Goal: Task Accomplishment & Management: Manage account settings

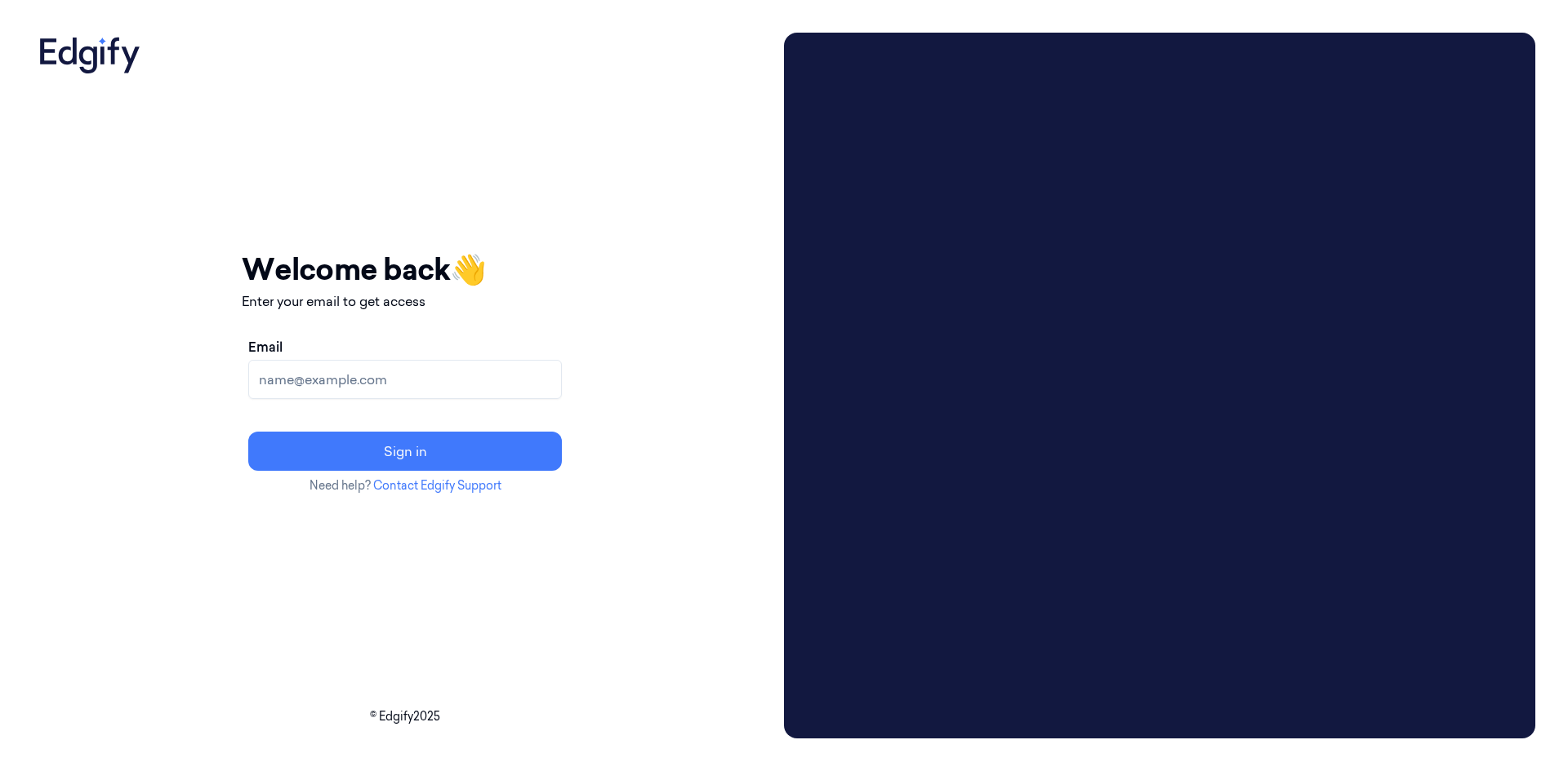
click at [473, 374] on input "Email" at bounding box center [405, 379] width 313 height 39
type input "mahesh.s@indivillage.in"
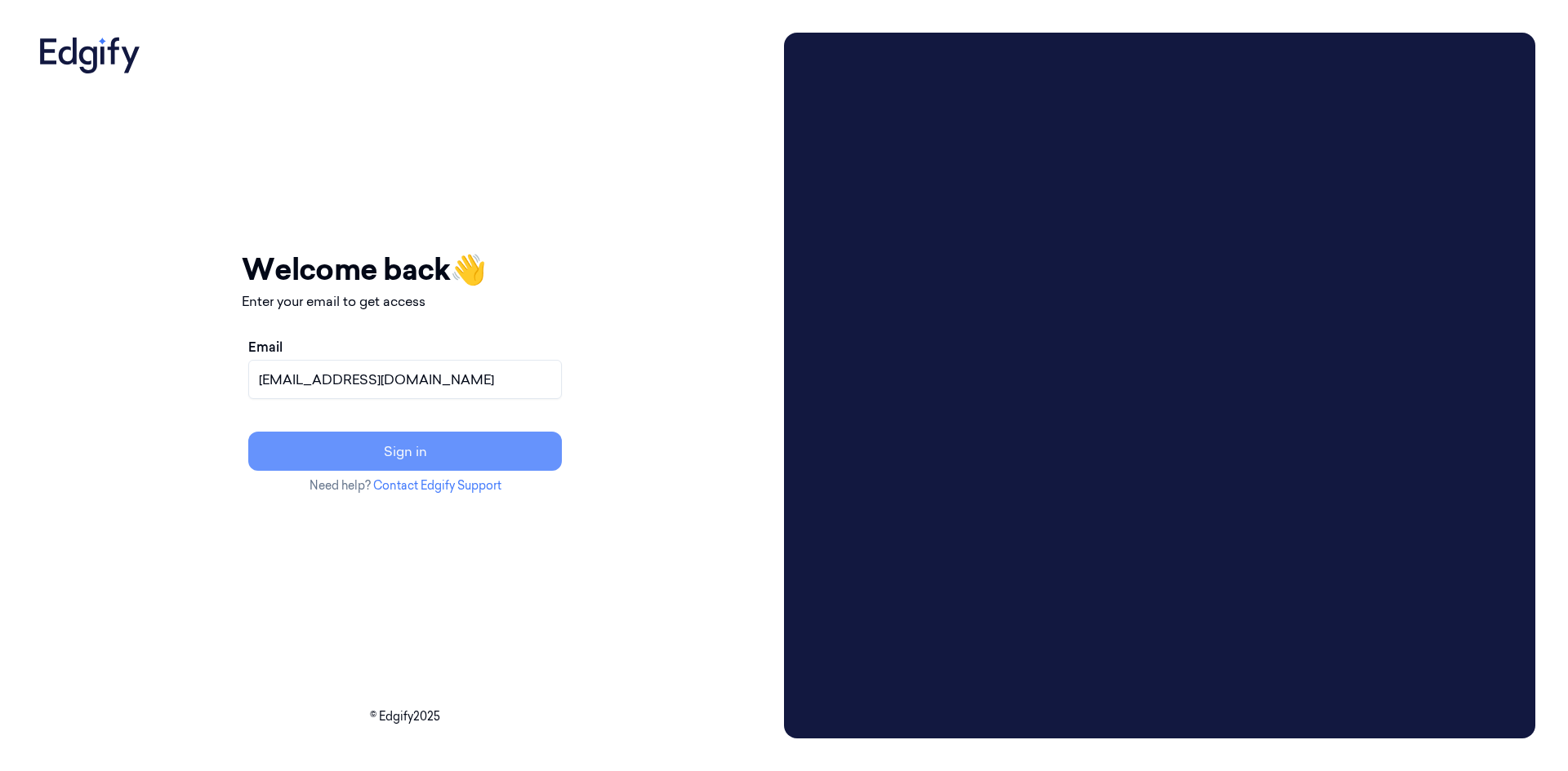
click at [531, 448] on button "Sign in" at bounding box center [405, 451] width 313 height 39
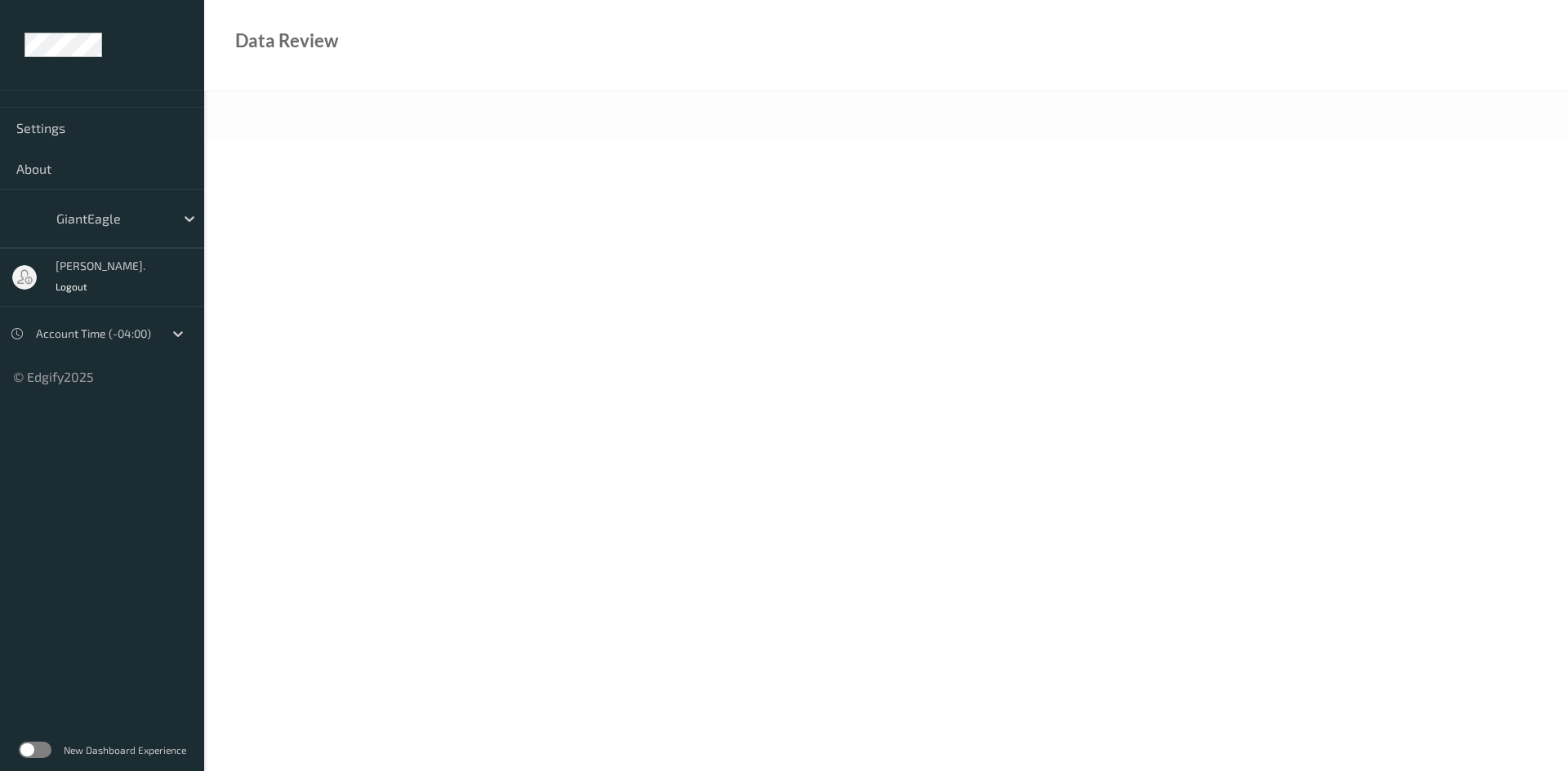
click at [36, 410] on label at bounding box center [35, 750] width 33 height 16
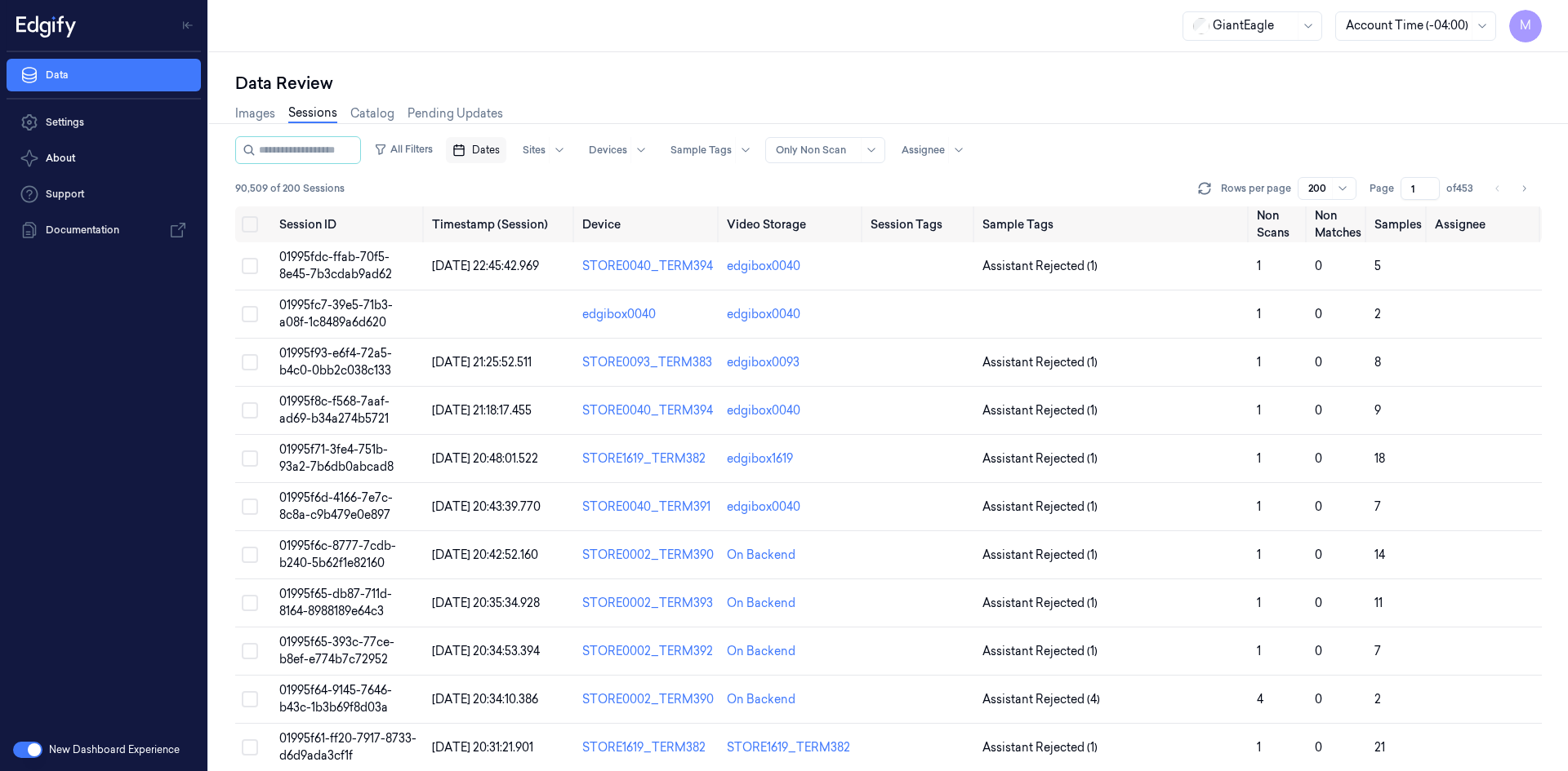
click at [499, 150] on span "Dates" at bounding box center [485, 150] width 28 height 14
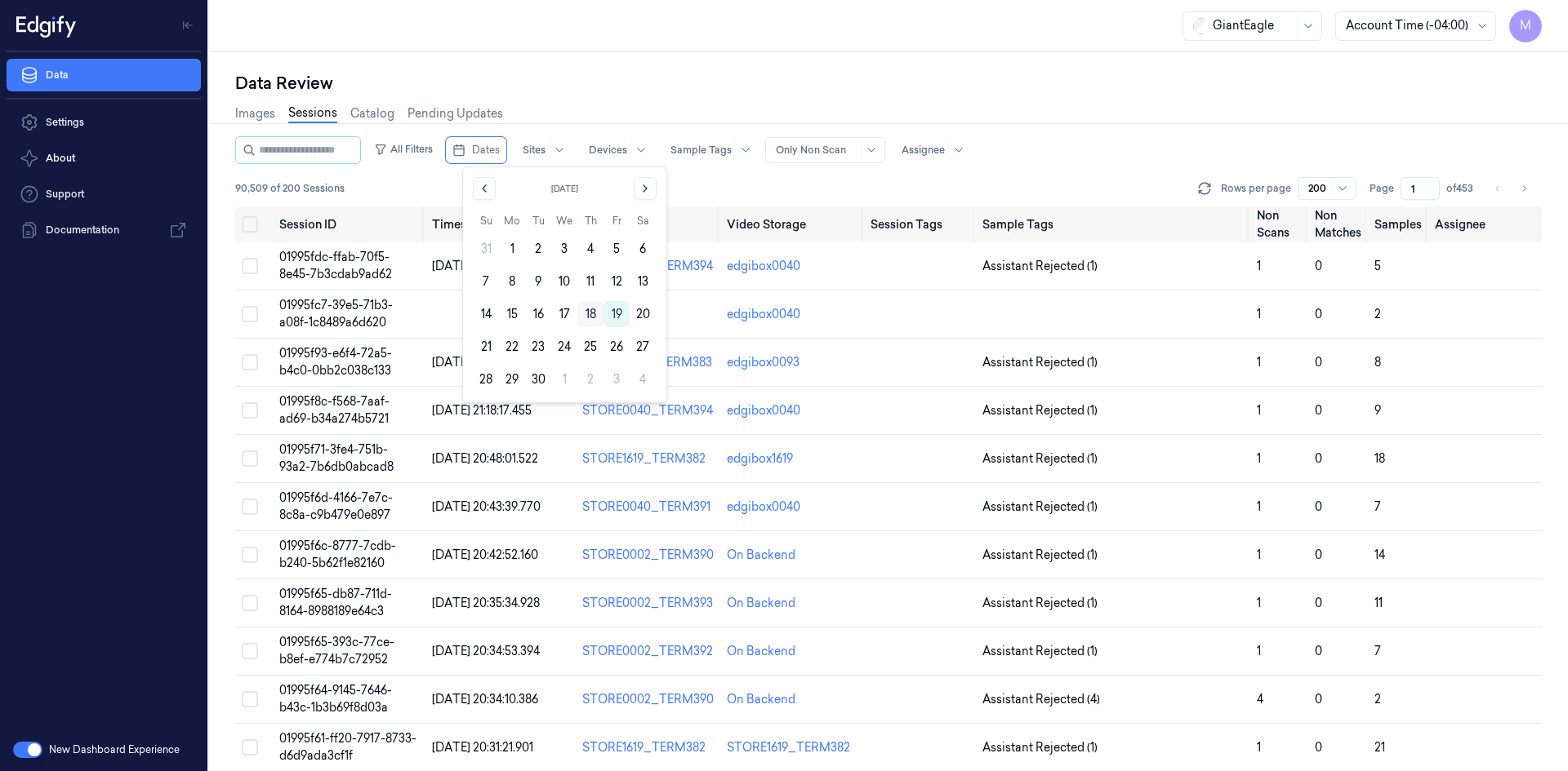
click at [590, 311] on button "18" at bounding box center [590, 314] width 26 height 26
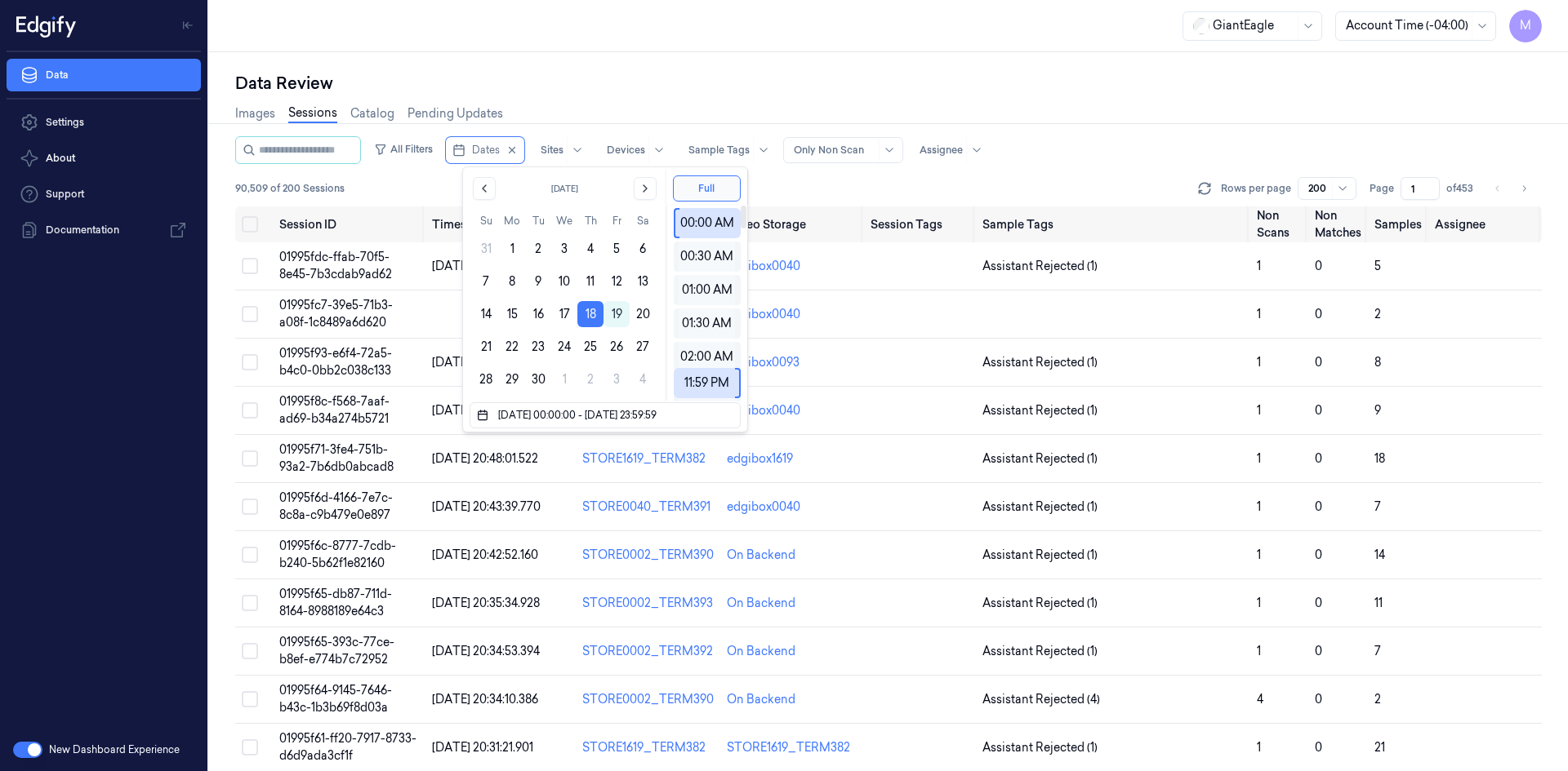
click at [1194, 97] on div "Images Sessions Catalog Pending Updates" at bounding box center [888, 116] width 1306 height 42
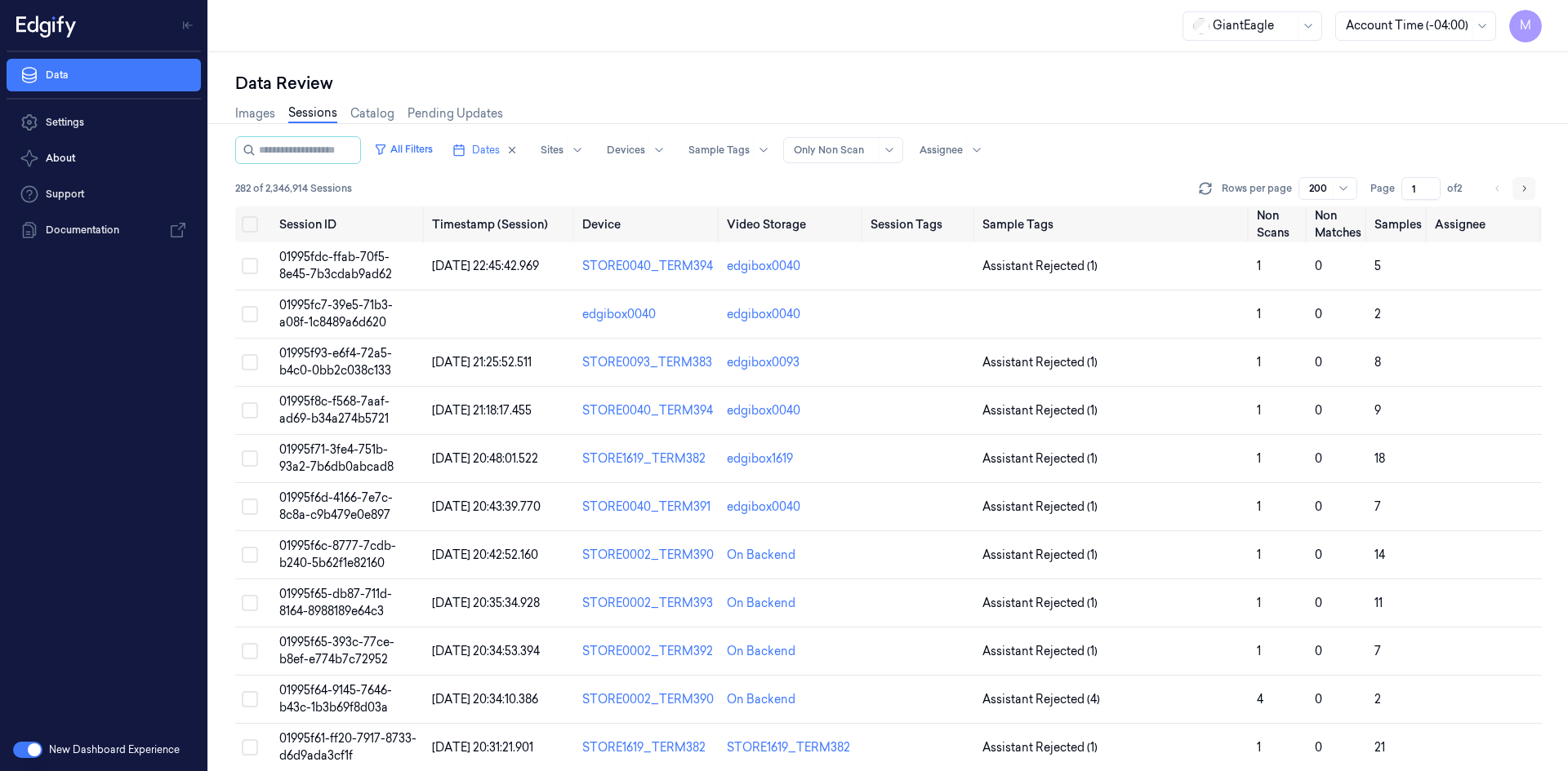
click at [1526, 186] on icon "Go to next page" at bounding box center [1523, 189] width 10 height 13
type input "2"
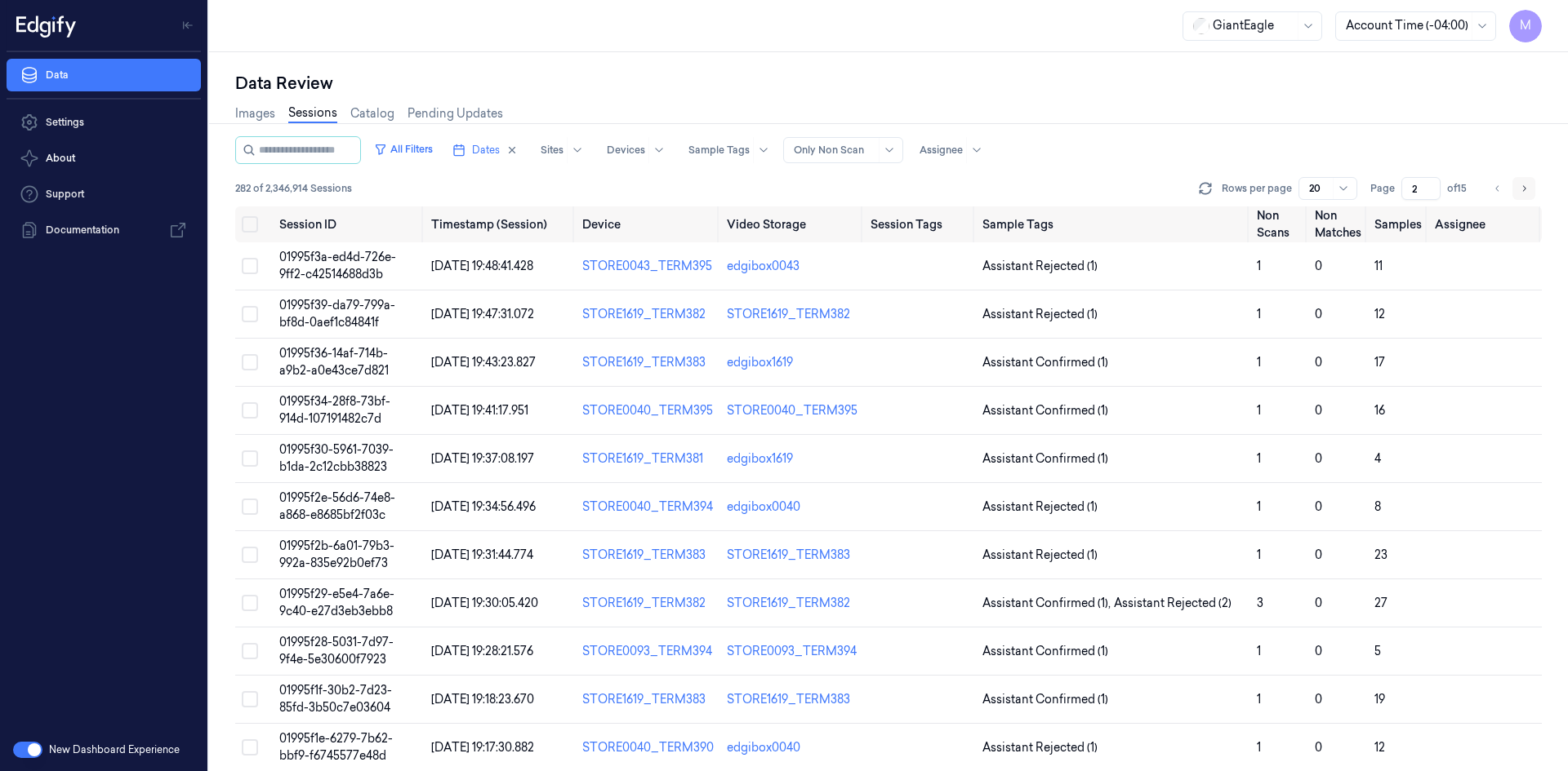
click at [1525, 186] on icon "Go to next page" at bounding box center [1523, 189] width 10 height 13
click at [1432, 195] on input "2" at bounding box center [1420, 188] width 39 height 23
click at [1432, 195] on input "1" at bounding box center [1420, 188] width 39 height 23
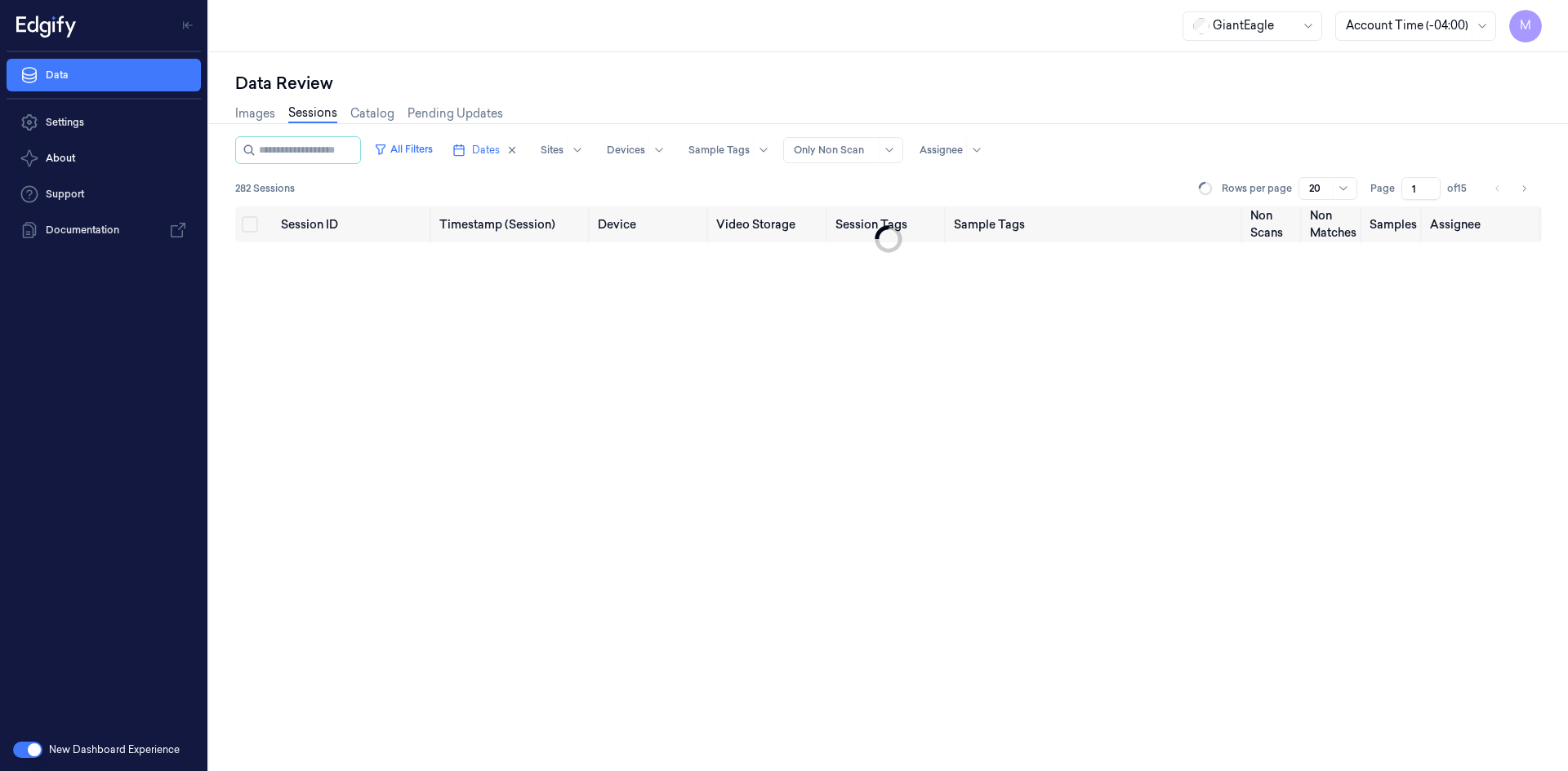
click at [1432, 192] on input "1" at bounding box center [1420, 188] width 39 height 23
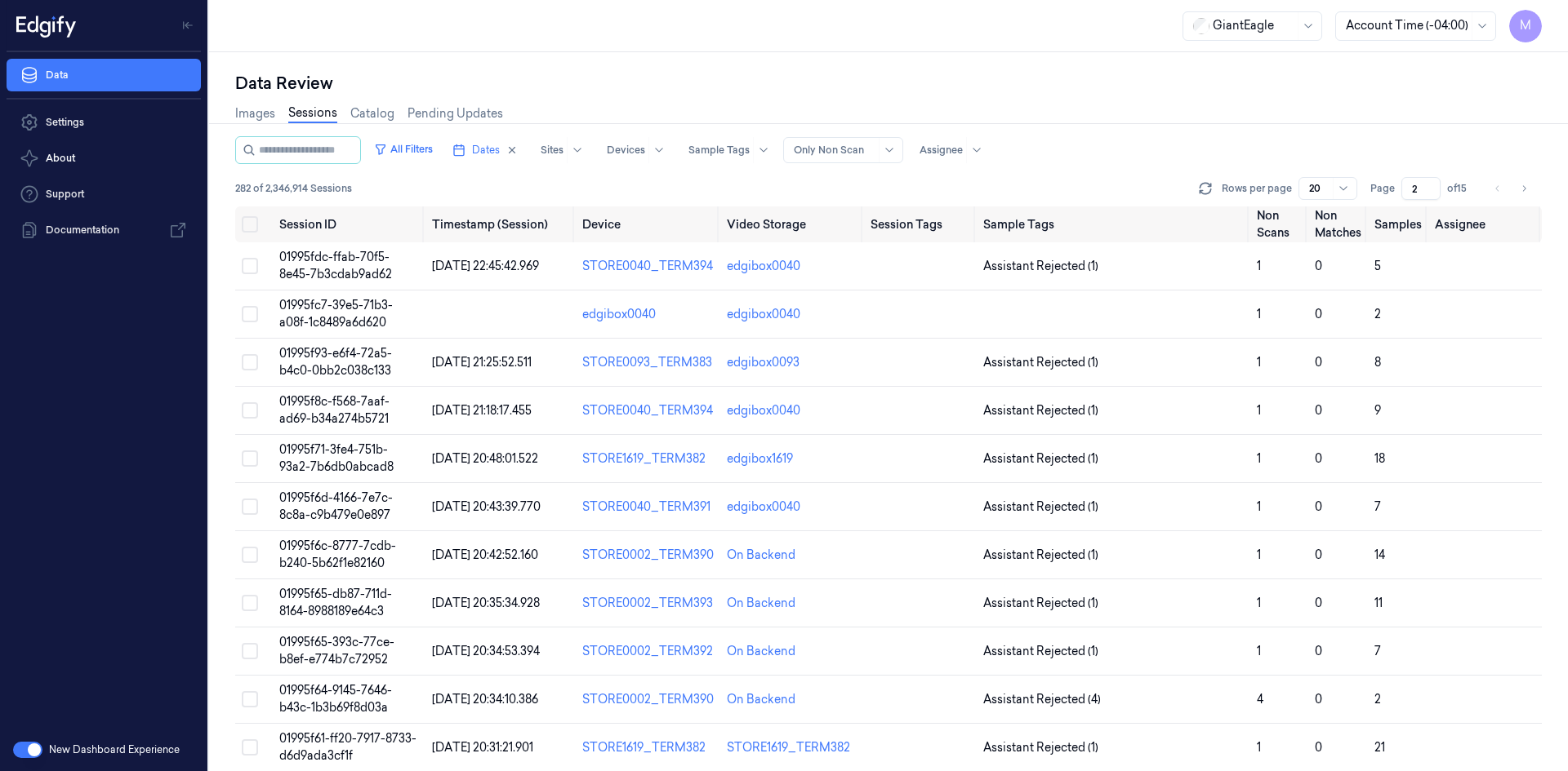
click at [1432, 183] on input "2" at bounding box center [1420, 188] width 39 height 23
click at [1432, 183] on input "3" at bounding box center [1420, 188] width 39 height 23
click at [1432, 183] on input "4" at bounding box center [1420, 188] width 39 height 23
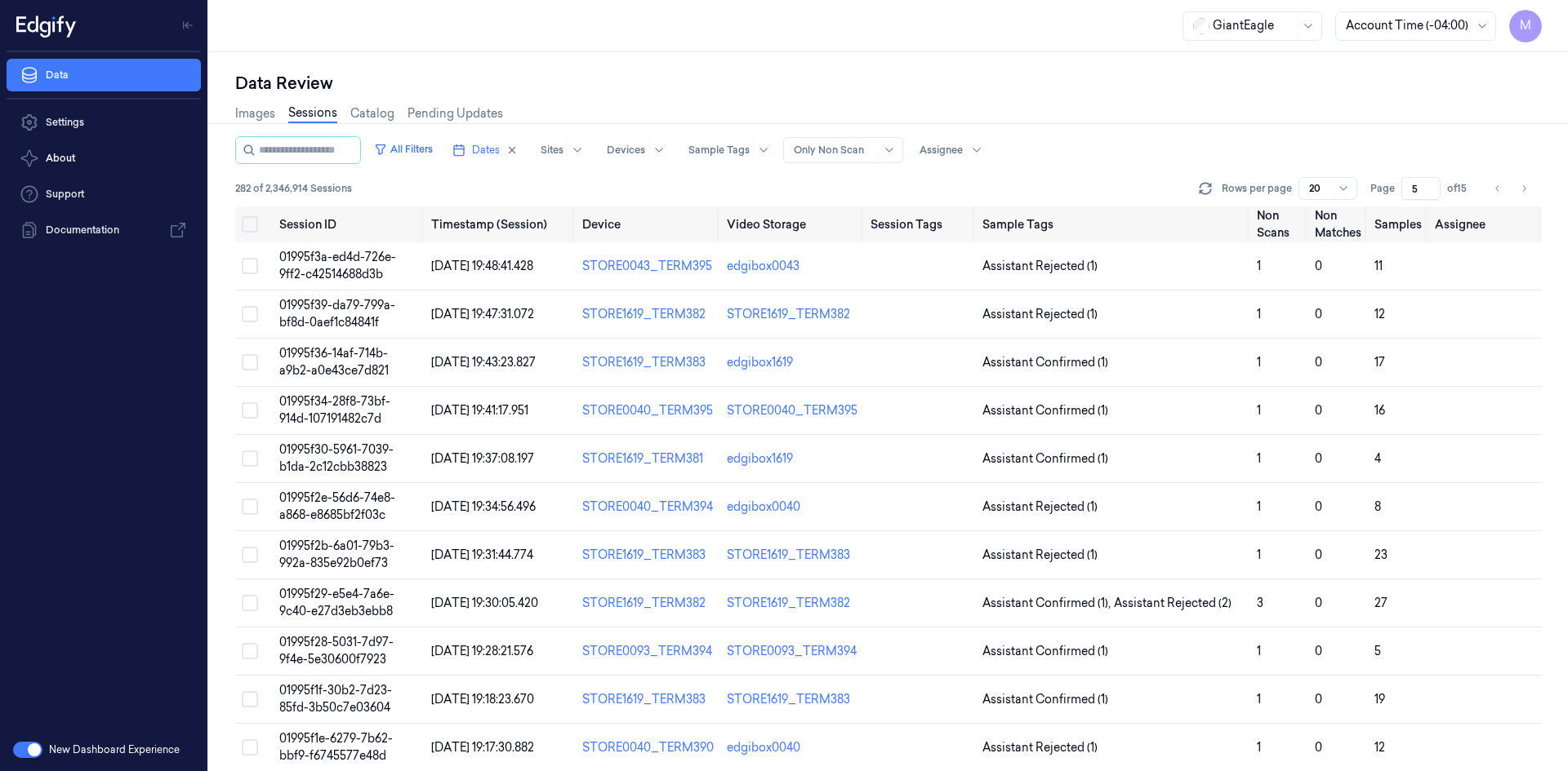
click at [1432, 183] on input "5" at bounding box center [1420, 188] width 39 height 23
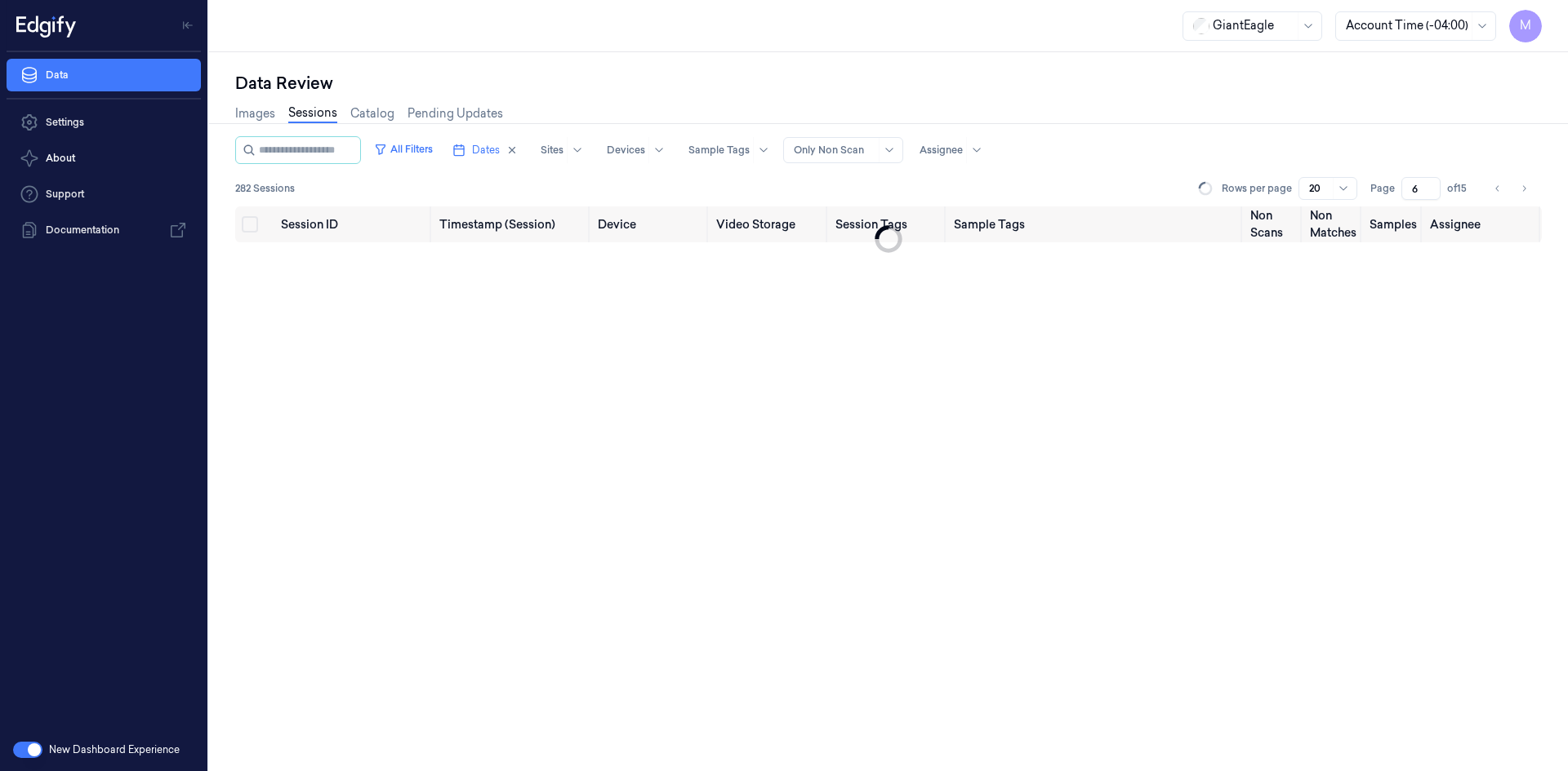
click at [1432, 183] on input "6" at bounding box center [1420, 188] width 39 height 23
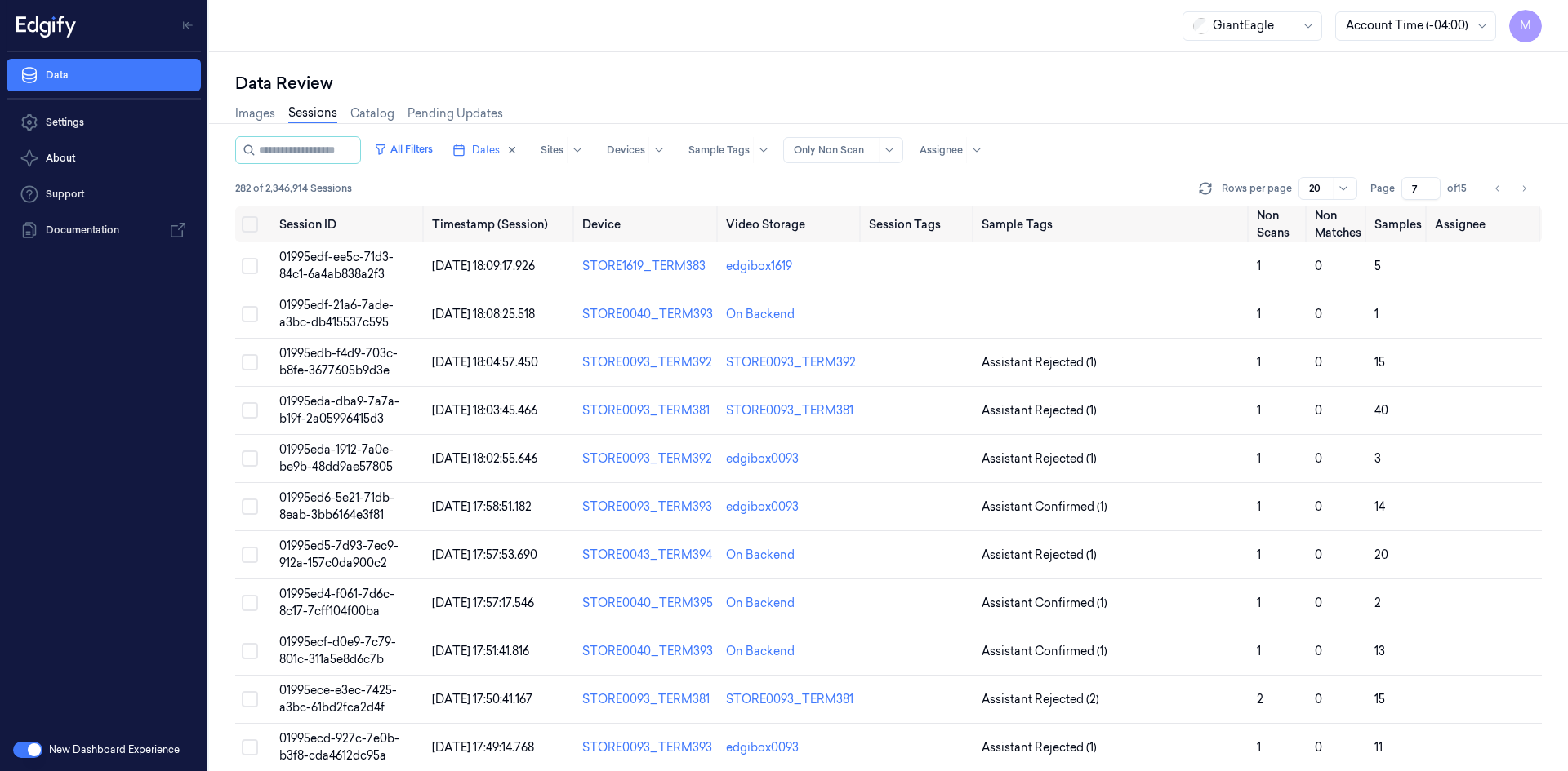
click at [1432, 183] on input "7" at bounding box center [1420, 188] width 39 height 23
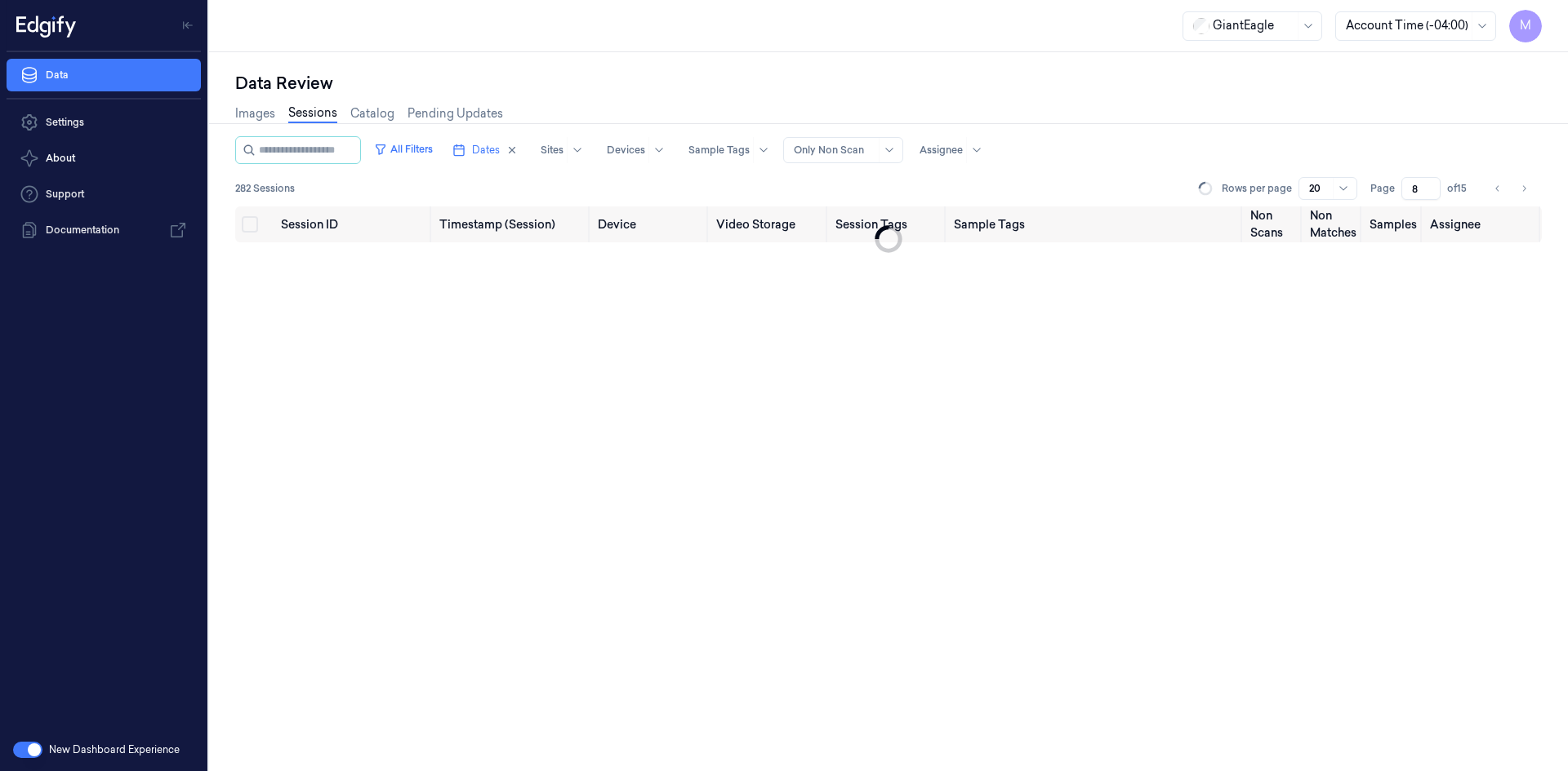
click at [1432, 183] on input "8" at bounding box center [1420, 188] width 39 height 23
click at [1432, 183] on input "9" at bounding box center [1420, 188] width 39 height 23
click at [1432, 183] on input "10" at bounding box center [1420, 188] width 39 height 23
type input "11"
click at [1432, 183] on input "11" at bounding box center [1418, 188] width 44 height 23
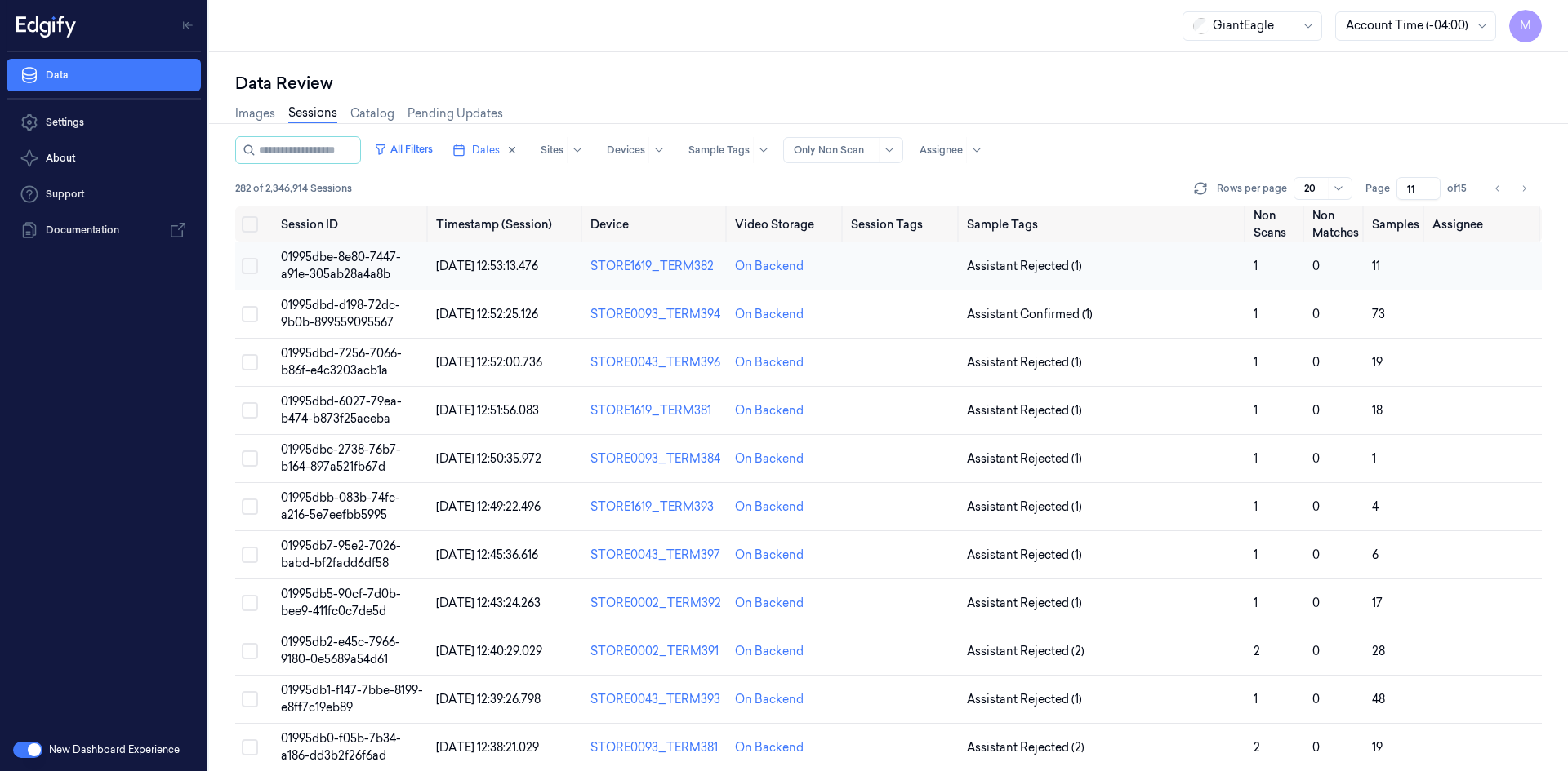
click at [256, 260] on button "Select row" at bounding box center [250, 266] width 16 height 16
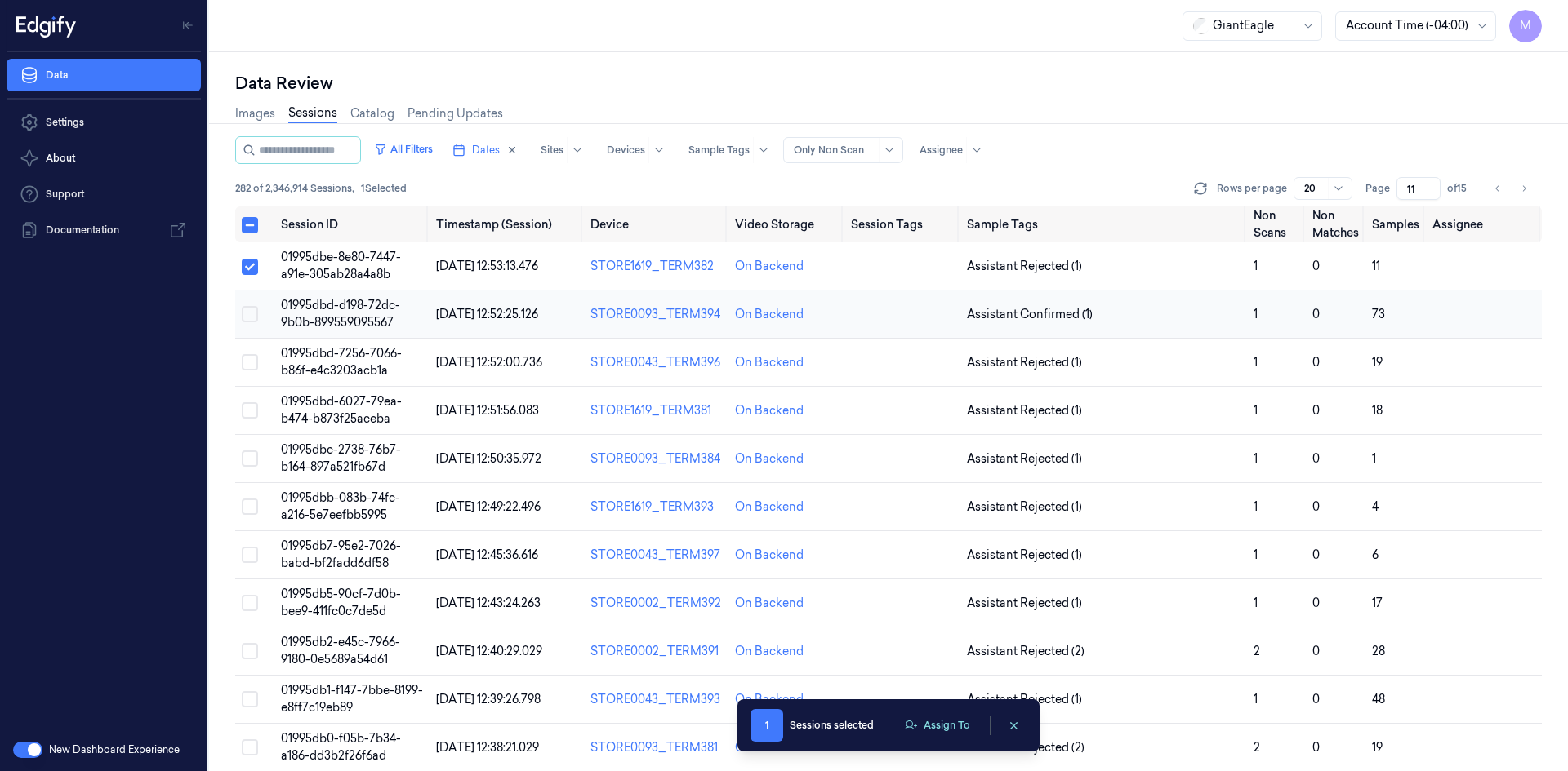
click at [246, 313] on button "Select row" at bounding box center [250, 314] width 16 height 16
click at [247, 356] on button "Select row" at bounding box center [250, 362] width 16 height 16
click at [247, 415] on button "Select row" at bounding box center [250, 411] width 16 height 16
click at [255, 475] on td at bounding box center [254, 459] width 39 height 48
click at [251, 460] on button "Select row" at bounding box center [250, 459] width 16 height 16
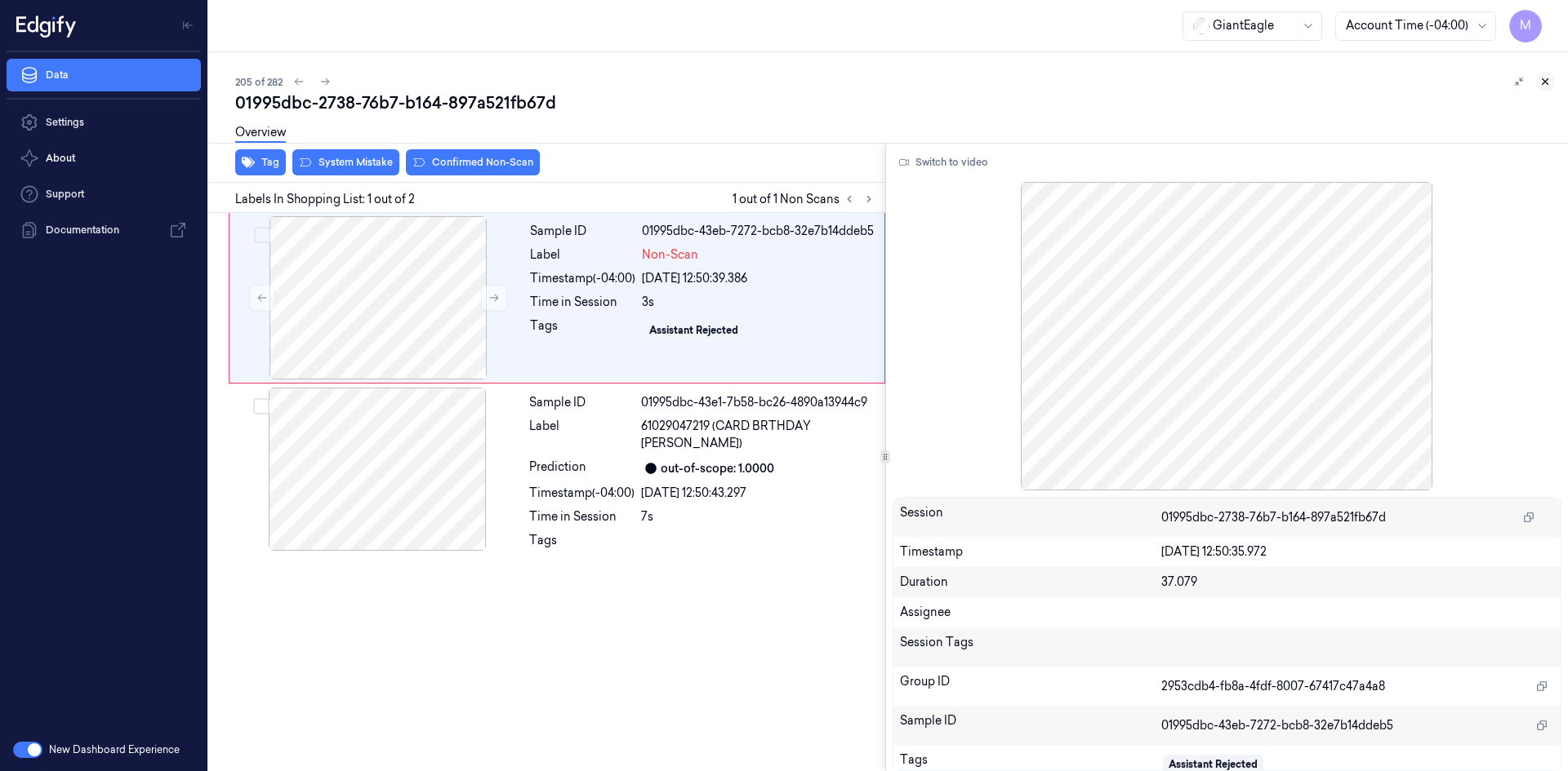
click at [1547, 82] on icon at bounding box center [1545, 81] width 12 height 12
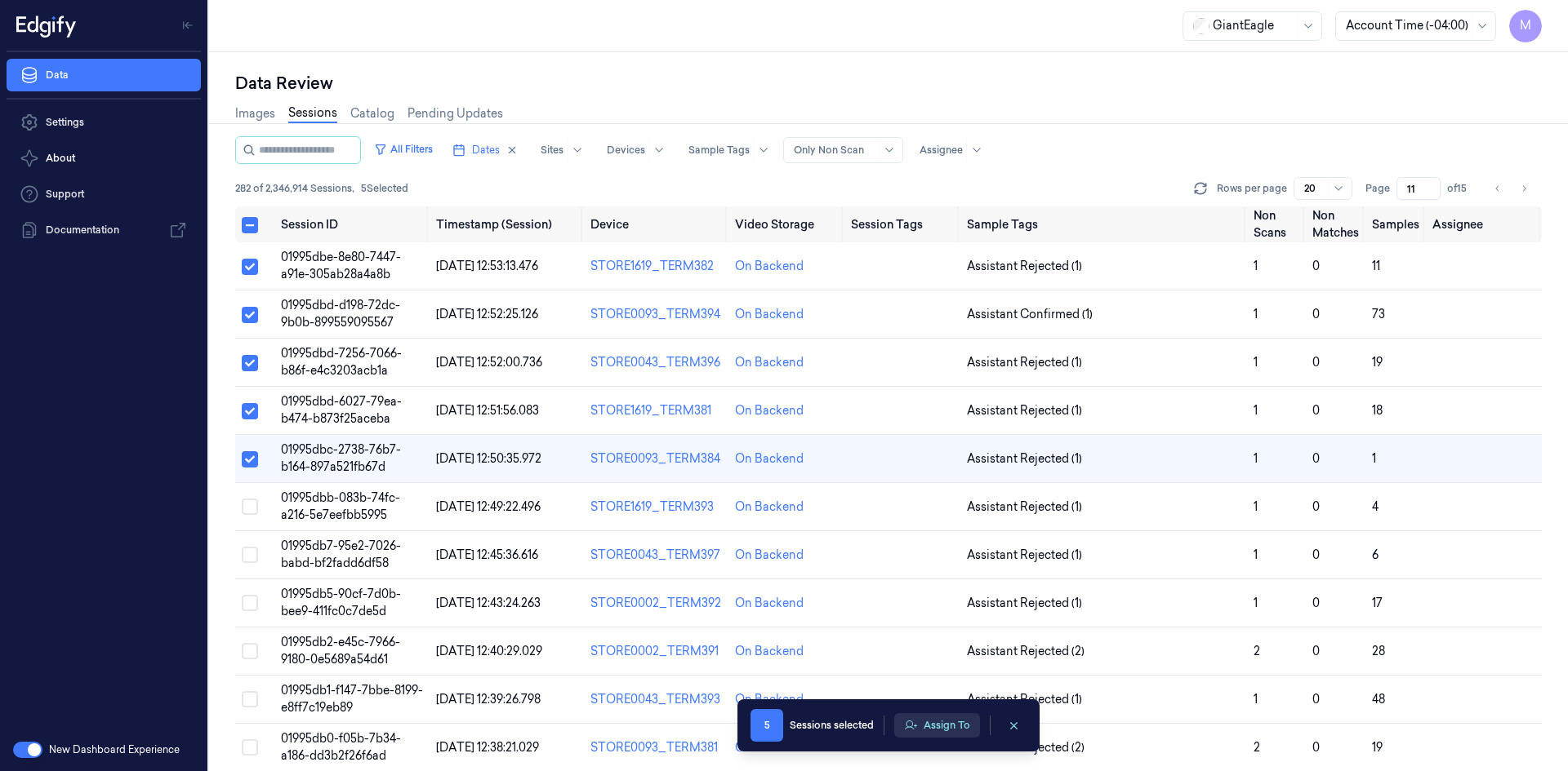
click at [947, 724] on button "Assign To" at bounding box center [937, 725] width 86 height 24
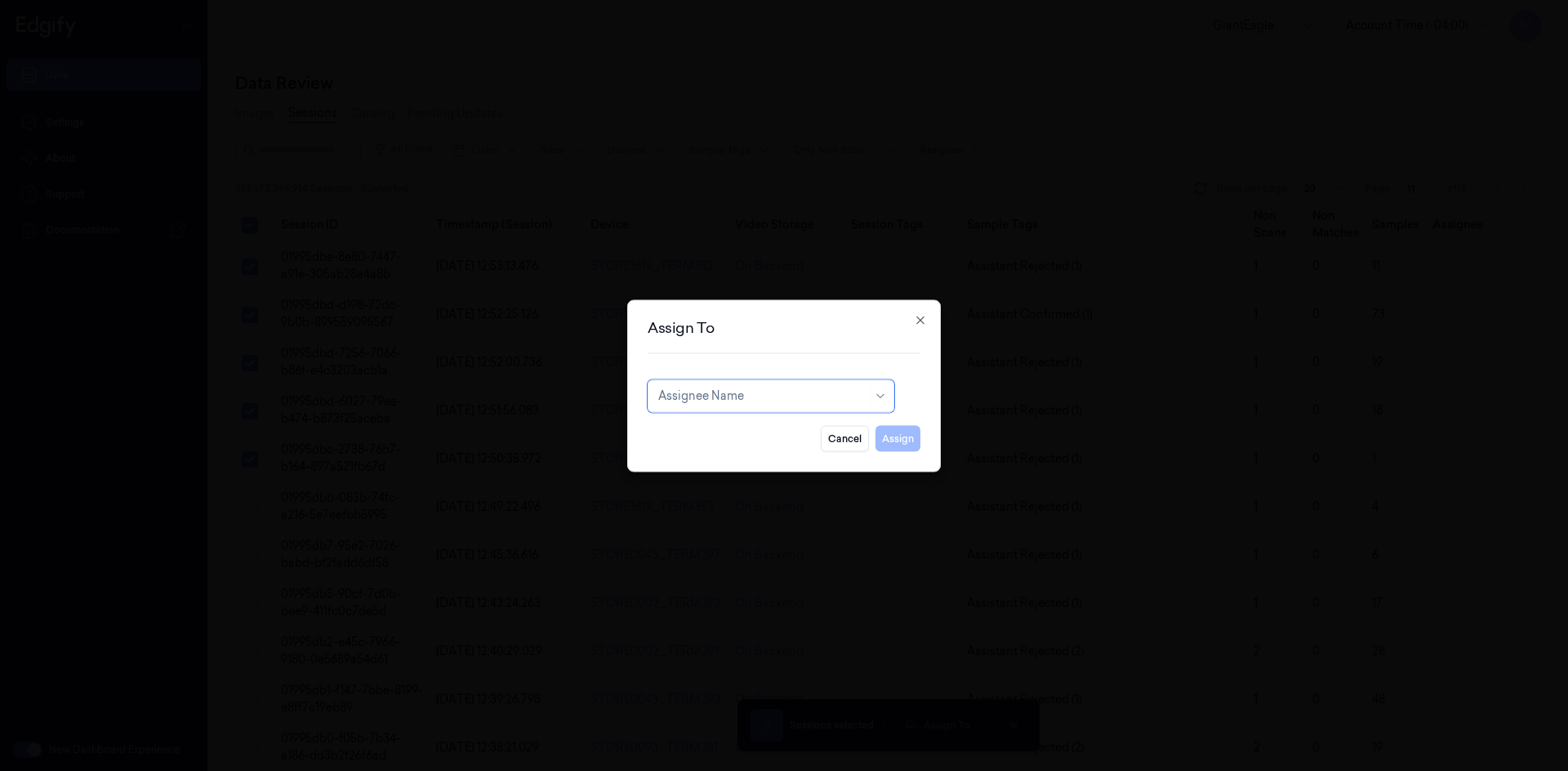
click at [760, 403] on div at bounding box center [762, 395] width 208 height 17
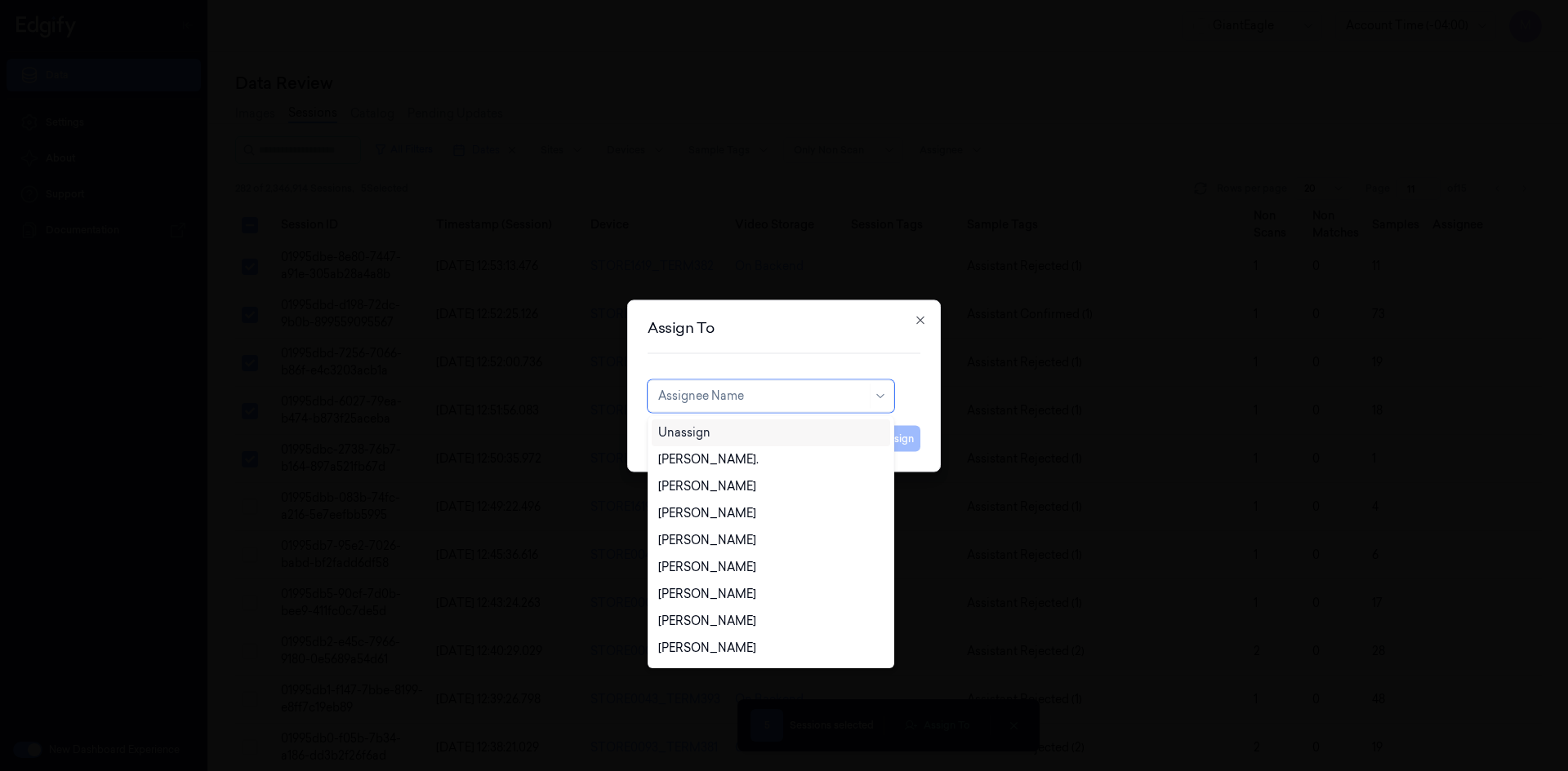
click at [862, 317] on div "Assign To 22 results available. Use Up and Down to choose options, press Enter …" at bounding box center [783, 386] width 313 height 172
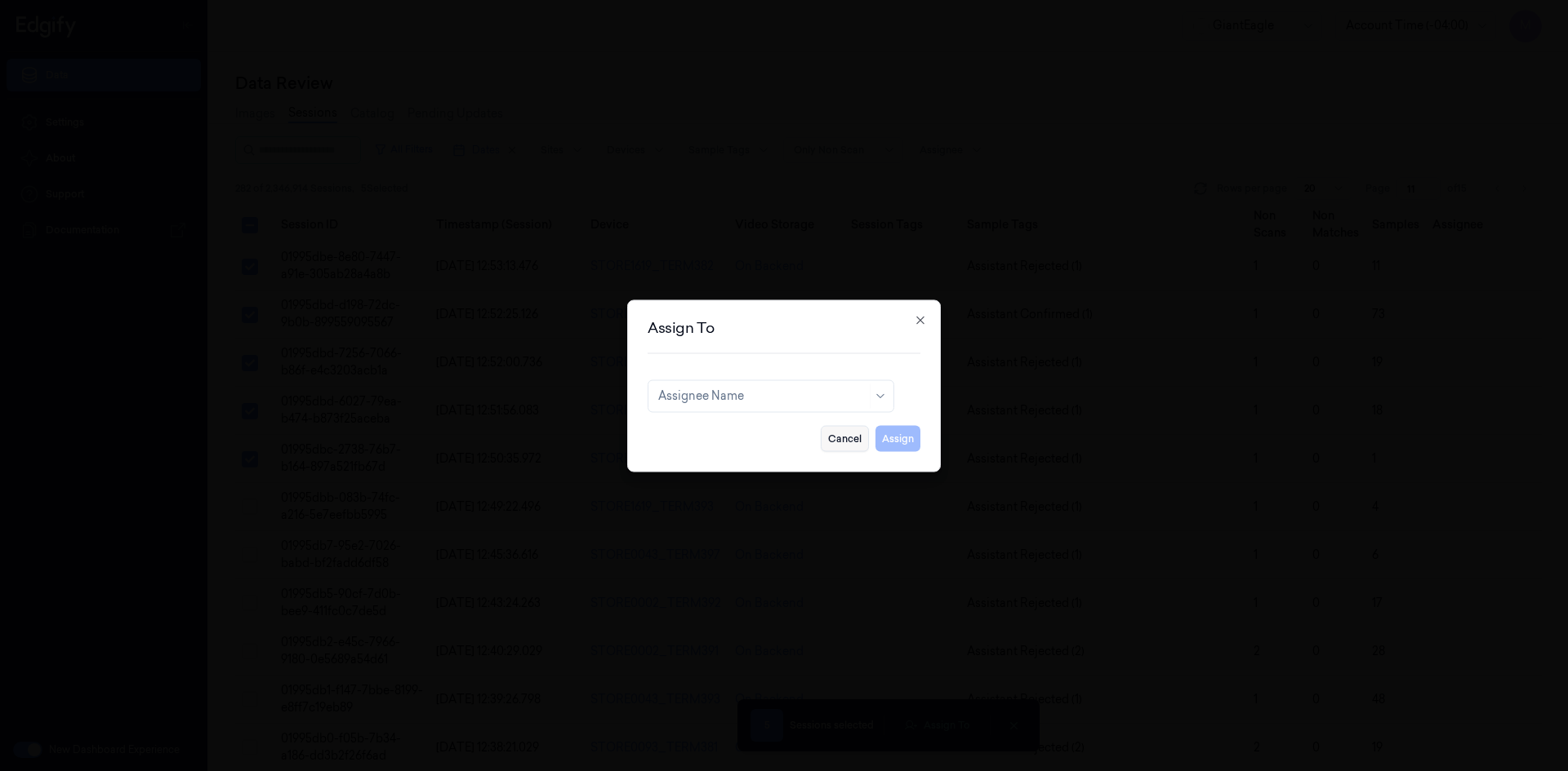
click at [857, 437] on button "Cancel" at bounding box center [844, 438] width 48 height 26
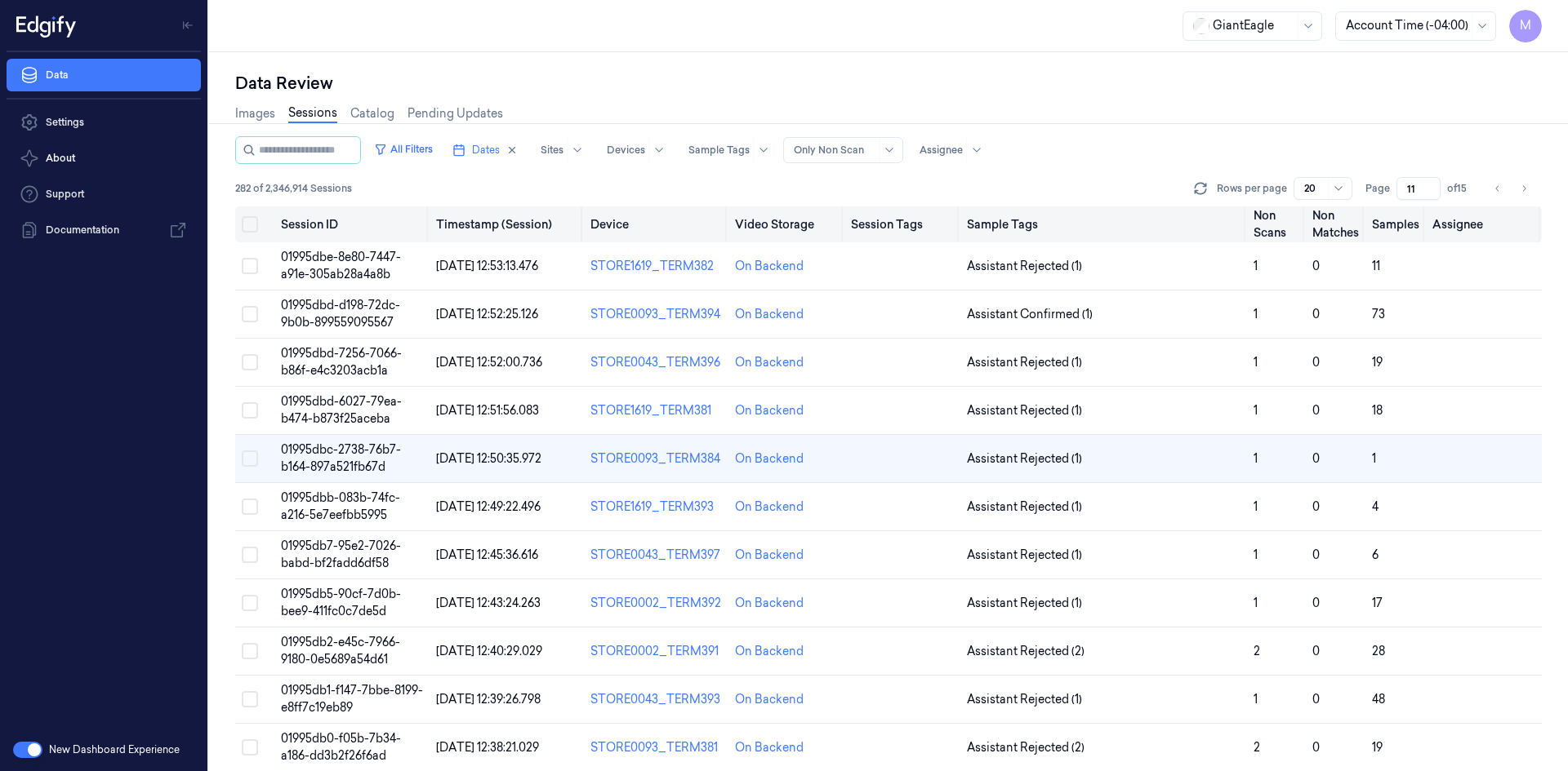
click at [251, 228] on button "Select all" at bounding box center [250, 225] width 16 height 16
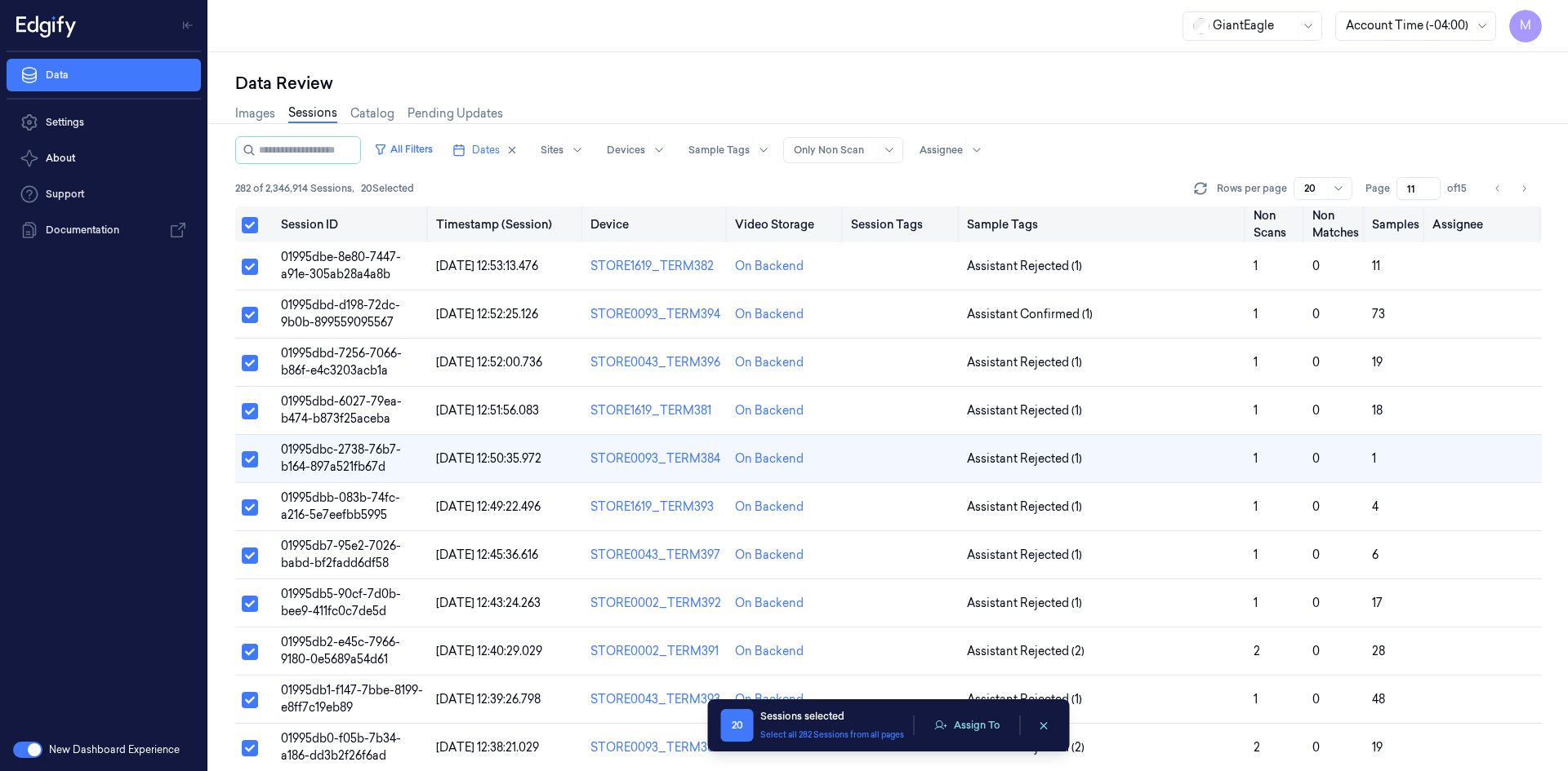
click at [251, 228] on button "Select all" at bounding box center [250, 225] width 16 height 16
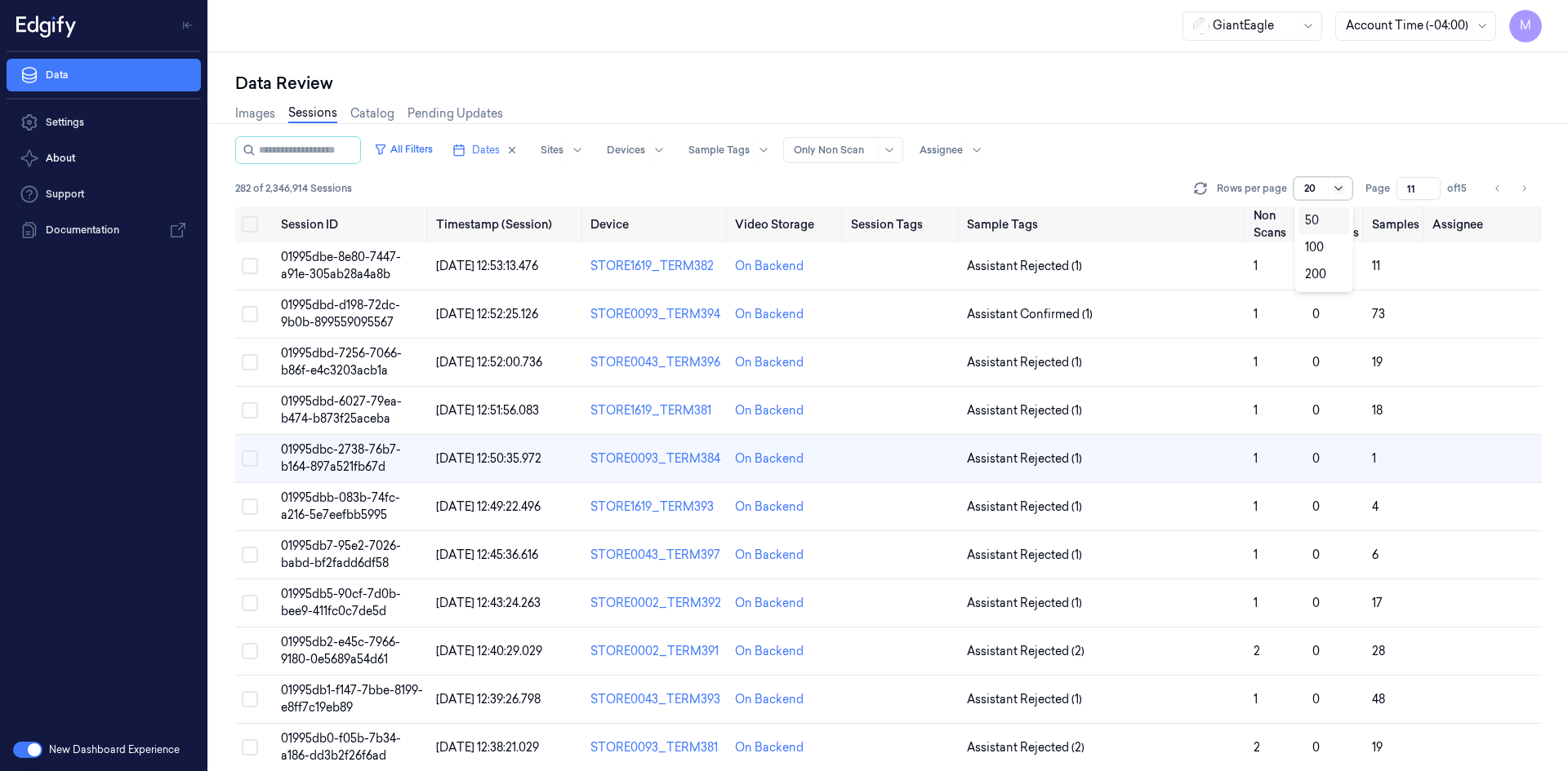
click at [1340, 189] on icon at bounding box center [1338, 188] width 7 height 5
click at [1451, 129] on div "Images Sessions Catalog Pending Updates" at bounding box center [888, 116] width 1306 height 42
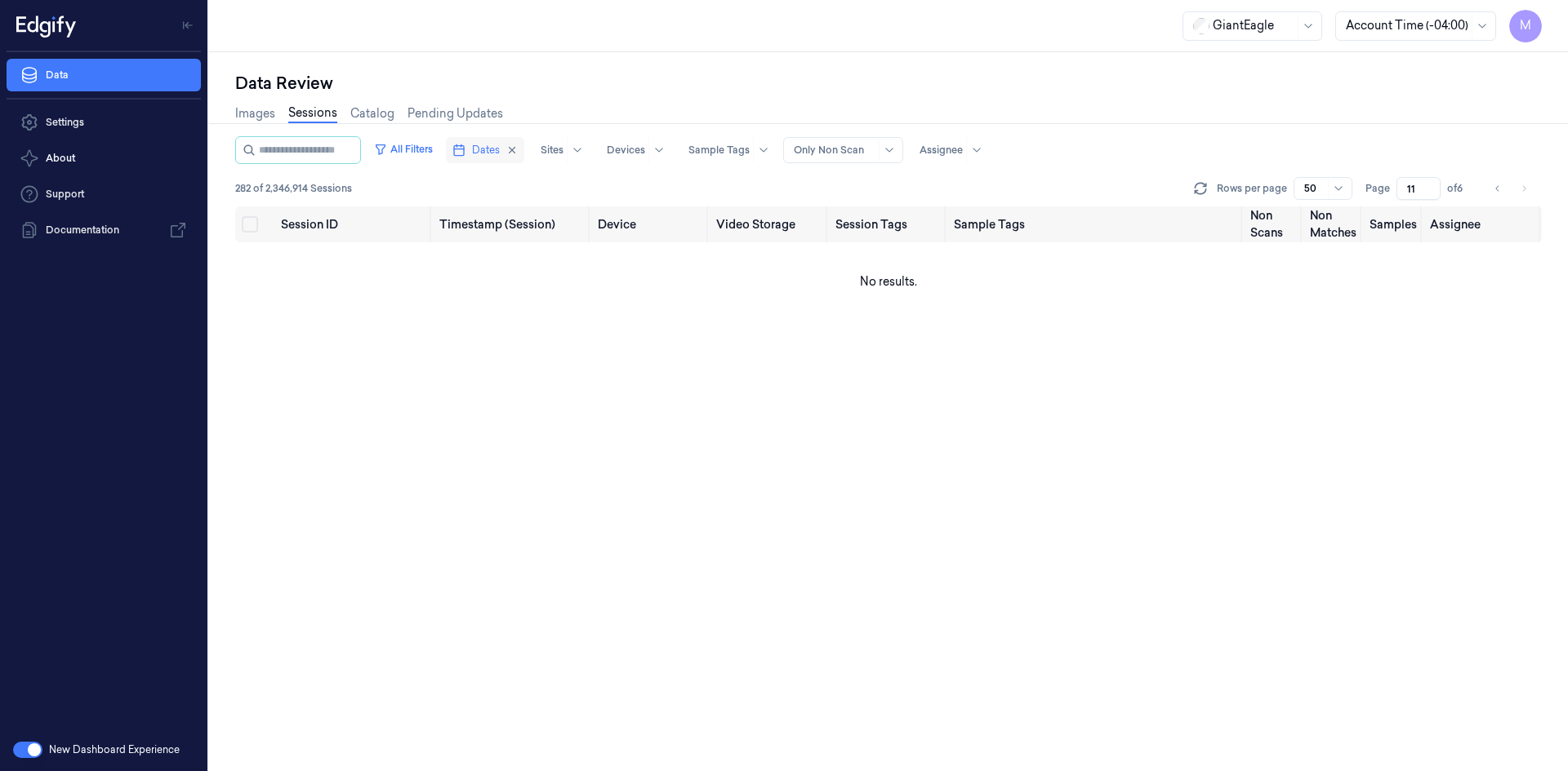
click at [497, 154] on span "Dates" at bounding box center [485, 150] width 28 height 14
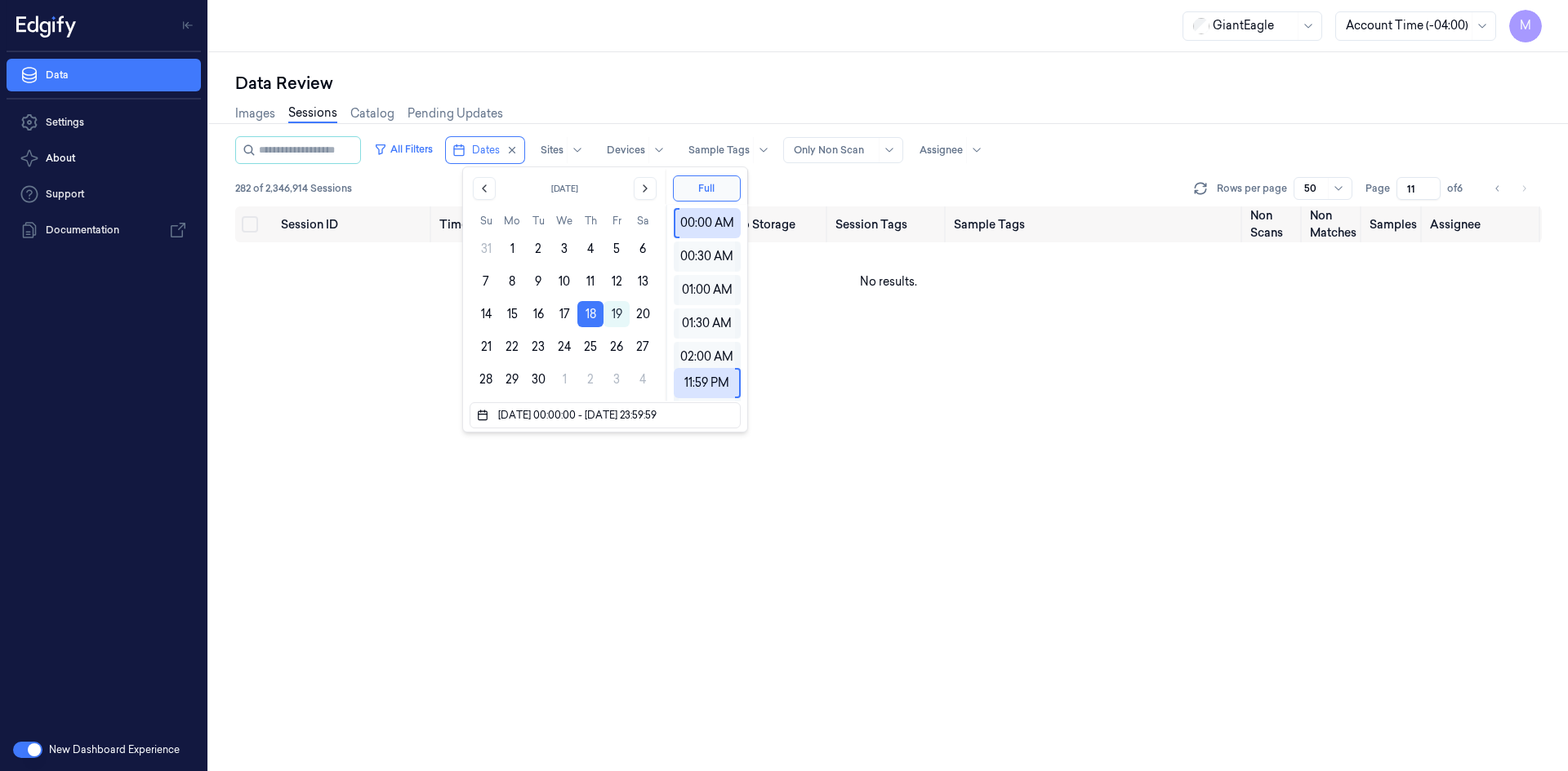
click at [1389, 145] on div "All Filters Dates Sites Devices Sample Tags Alert Type Only Non Scan Assignee" at bounding box center [888, 150] width 1306 height 28
type input "1"
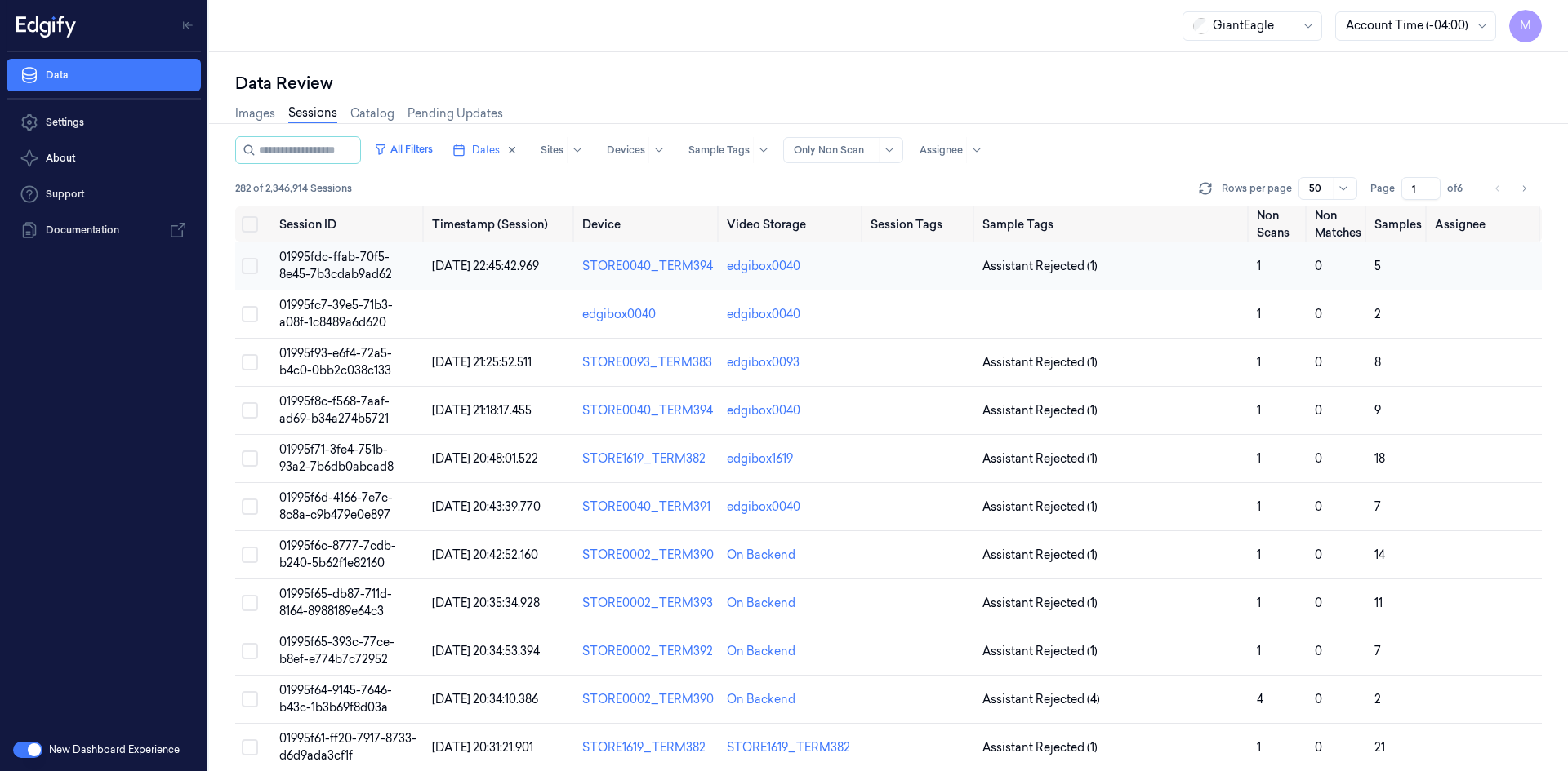
click at [344, 267] on span "01995fdc-ffab-70f5-8e45-7b3cdab9ad62" at bounding box center [335, 265] width 113 height 32
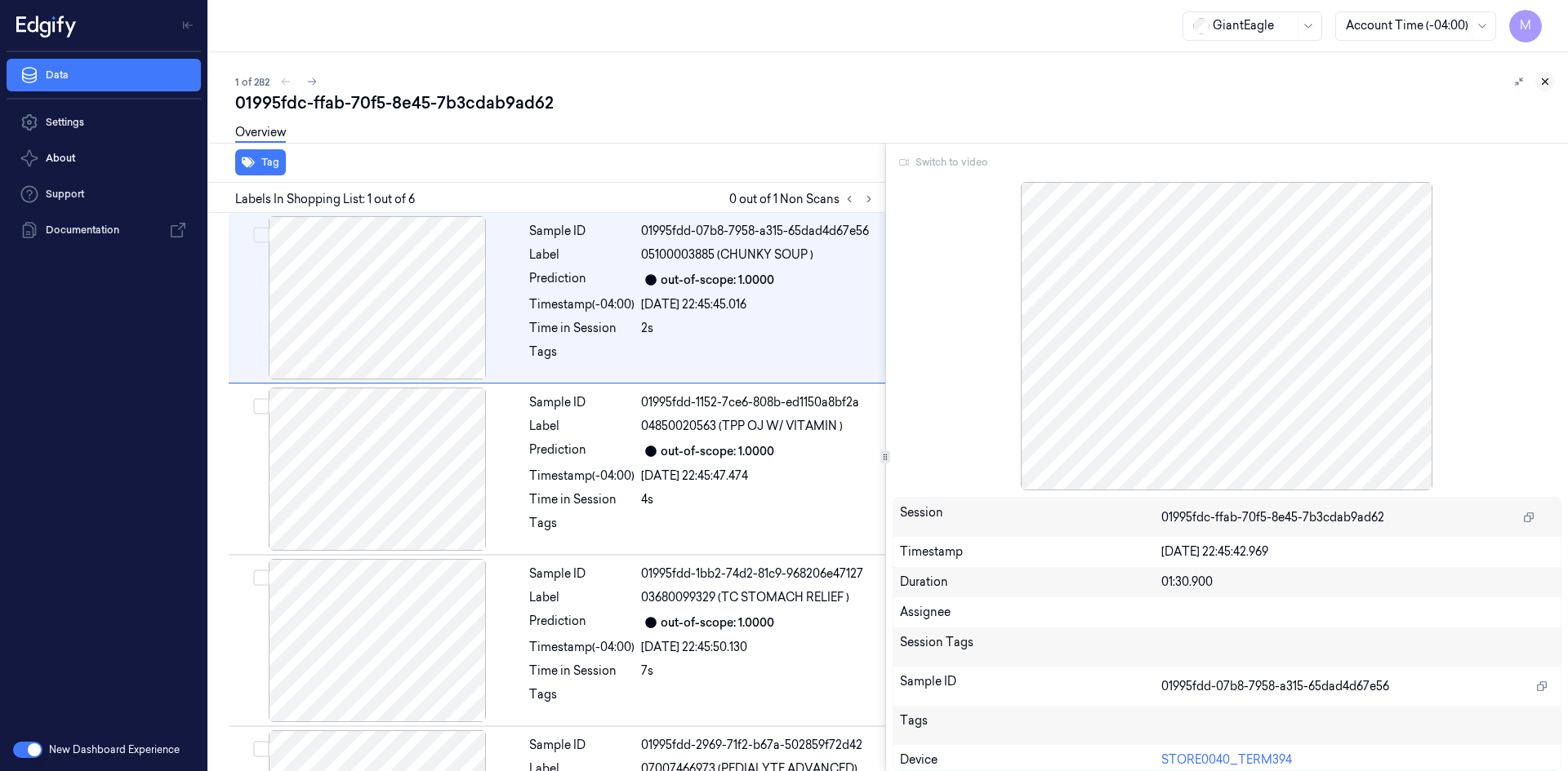
click at [1544, 80] on icon at bounding box center [1545, 81] width 12 height 12
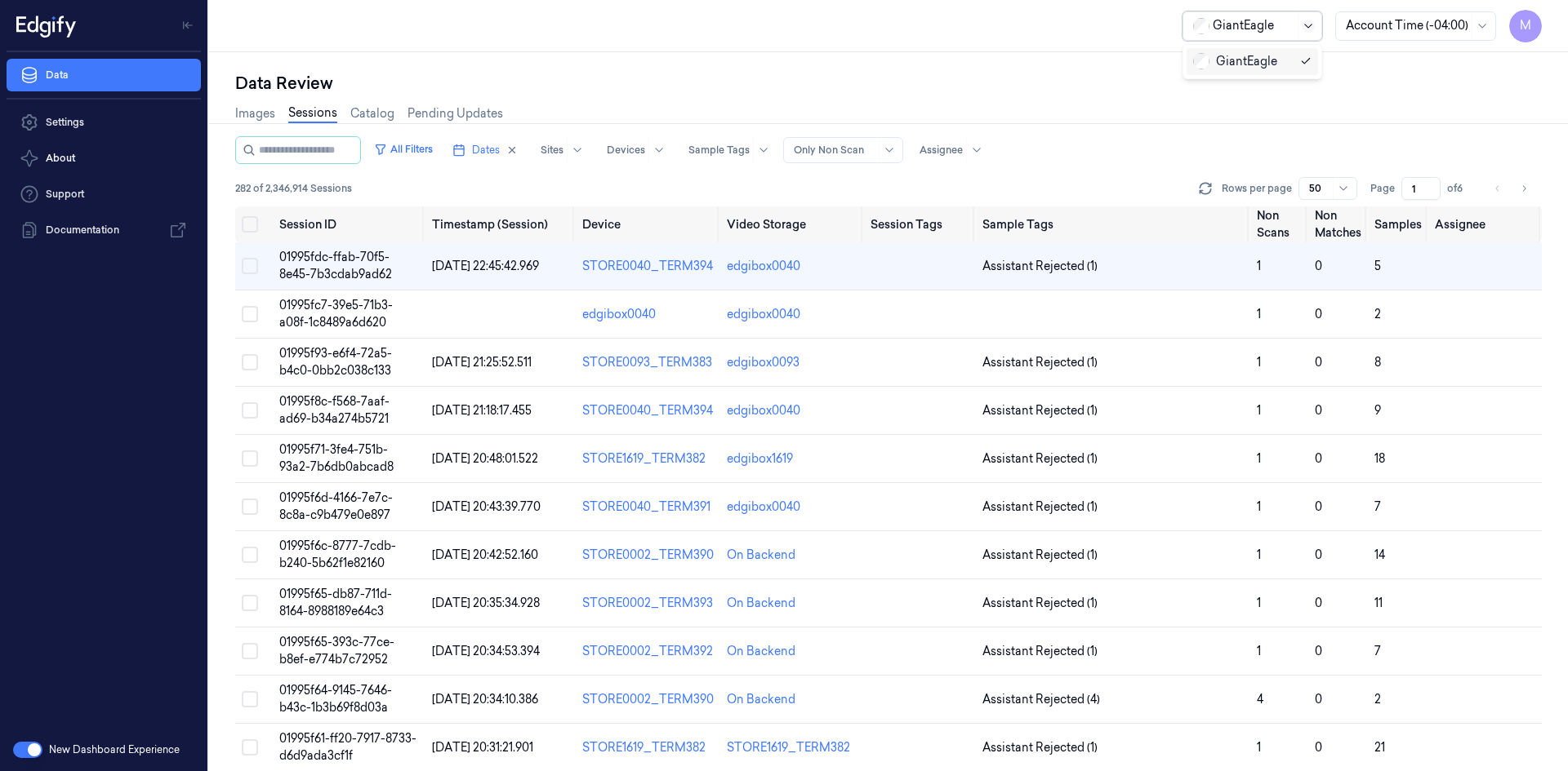
click at [1312, 26] on icon at bounding box center [1308, 26] width 13 height 13
click at [1423, 87] on div "Data Review" at bounding box center [888, 83] width 1306 height 23
click at [1531, 34] on span "M" at bounding box center [1525, 26] width 33 height 33
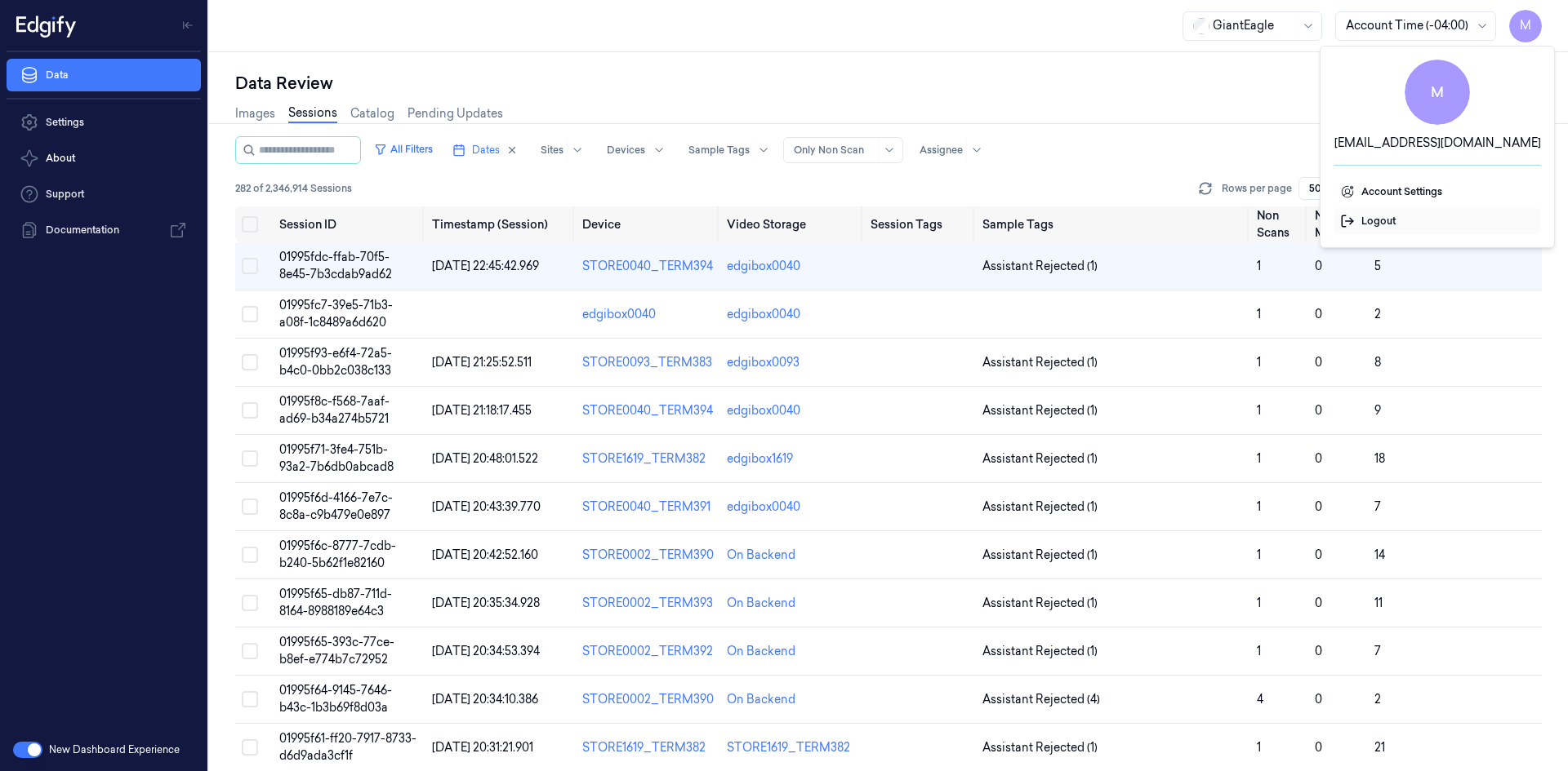
click at [1381, 226] on span "Logout" at bounding box center [1436, 221] width 194 height 14
